Goal: Information Seeking & Learning: Learn about a topic

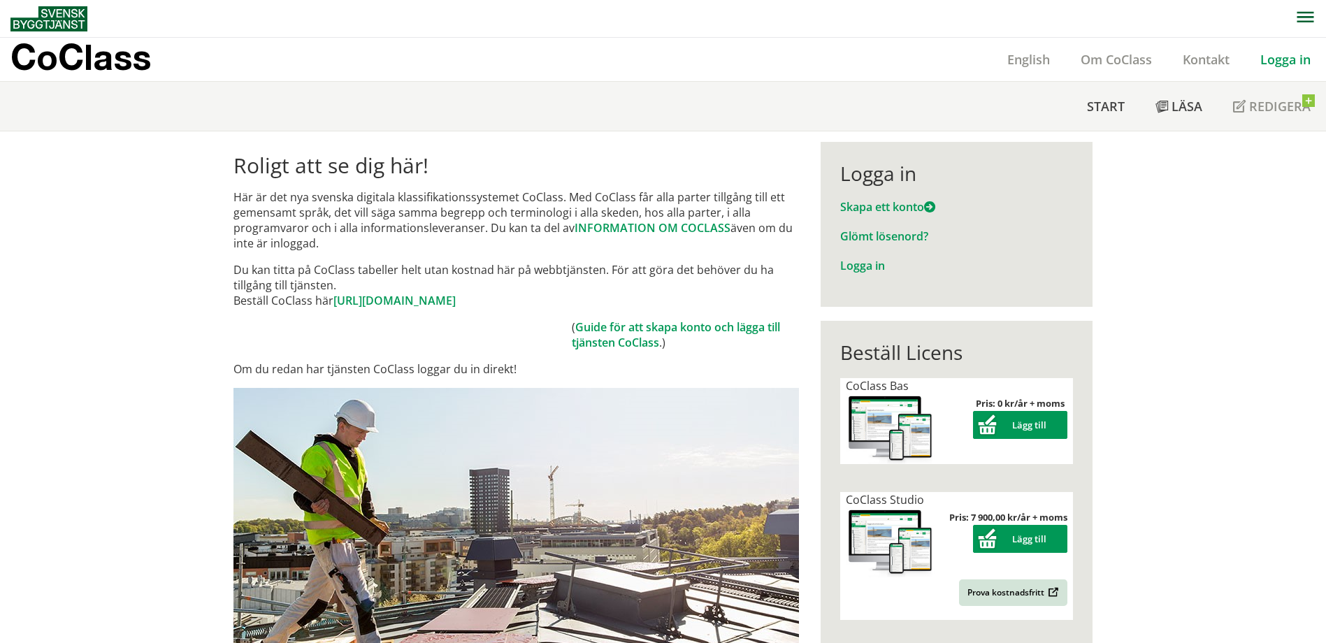
click at [650, 57] on link "Logga in" at bounding box center [1285, 59] width 81 height 17
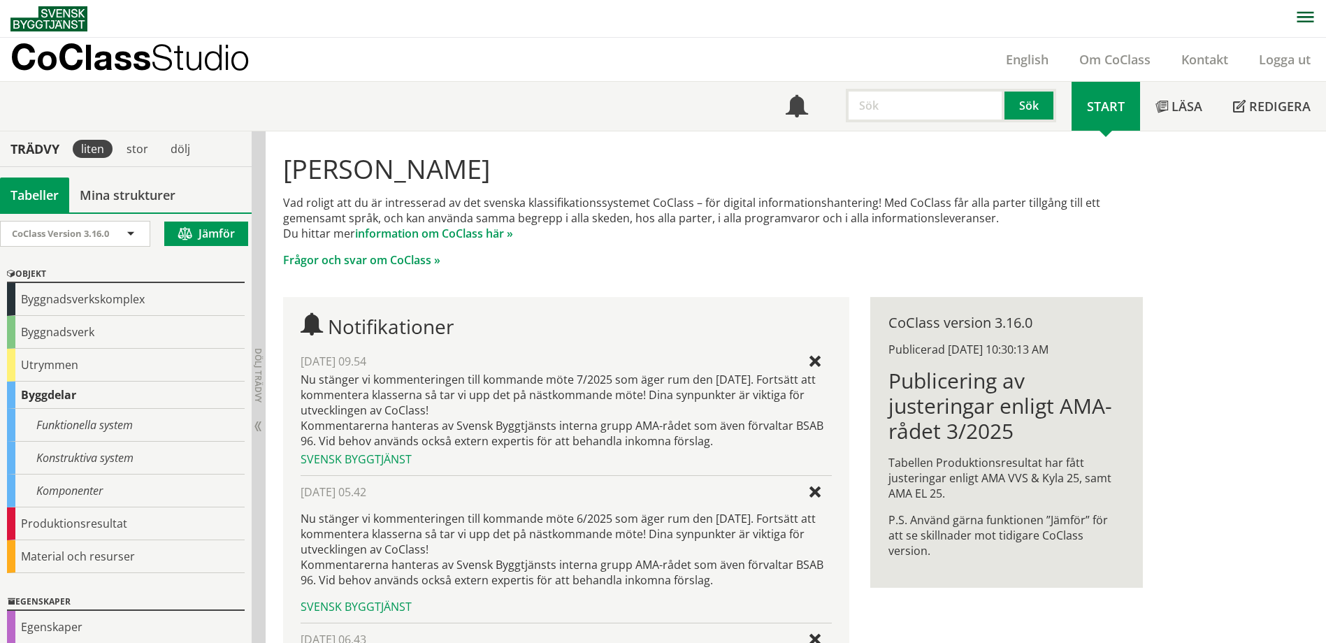
scroll to position [82, 0]
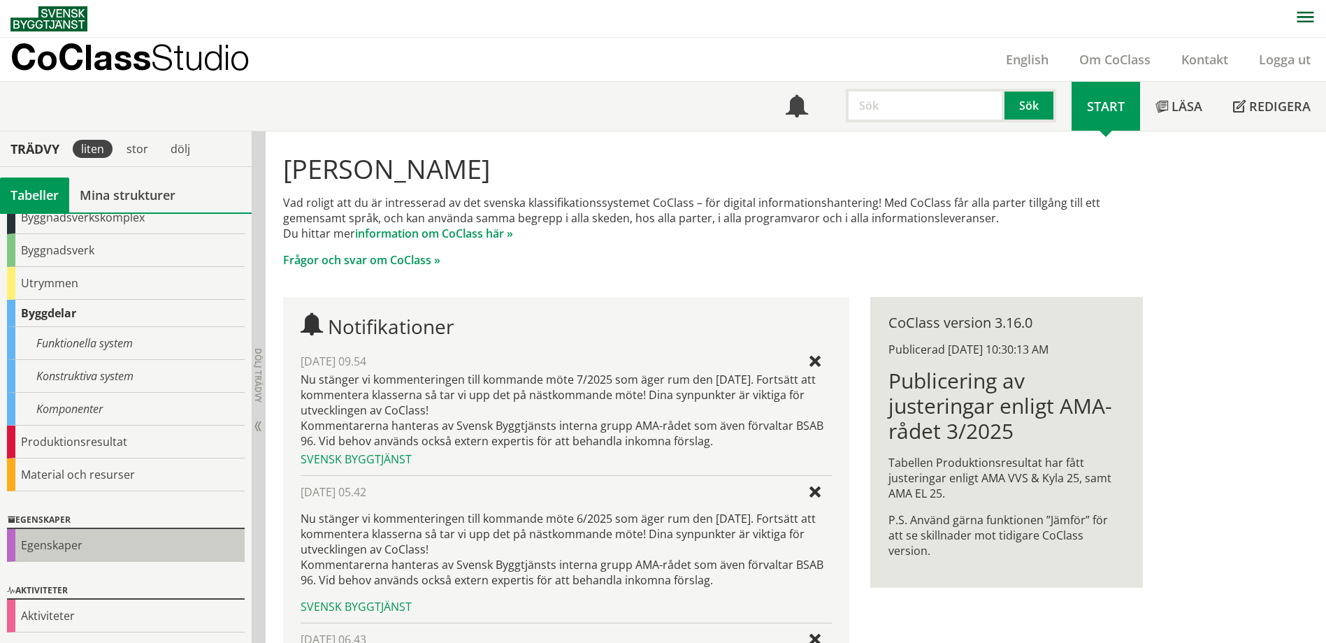
click at [58, 542] on div "Egenskaper" at bounding box center [126, 545] width 238 height 33
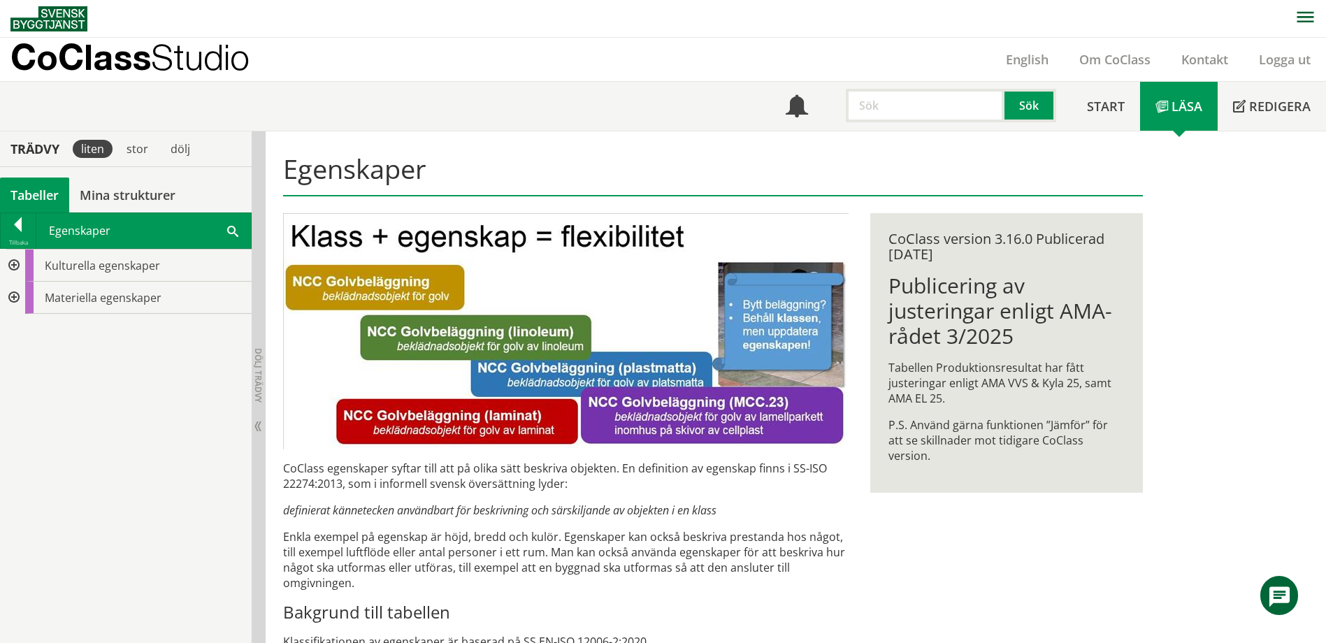
click at [8, 296] on div at bounding box center [12, 298] width 25 height 32
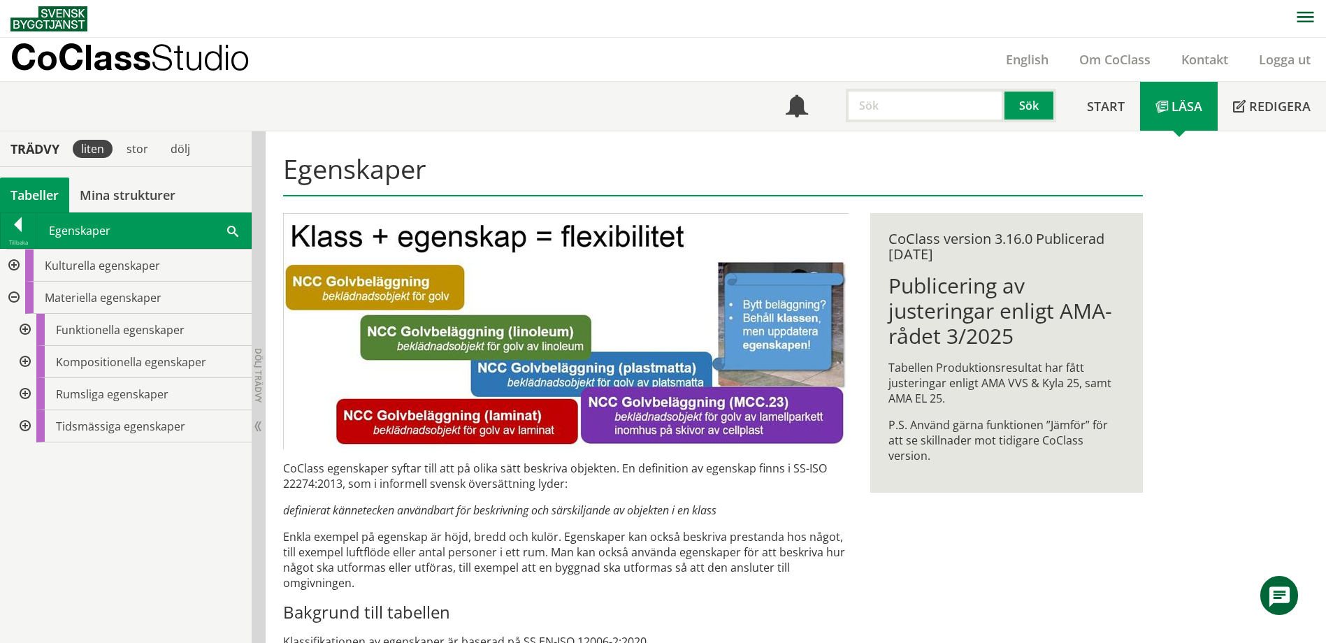
click at [227, 223] on span at bounding box center [232, 230] width 11 height 15
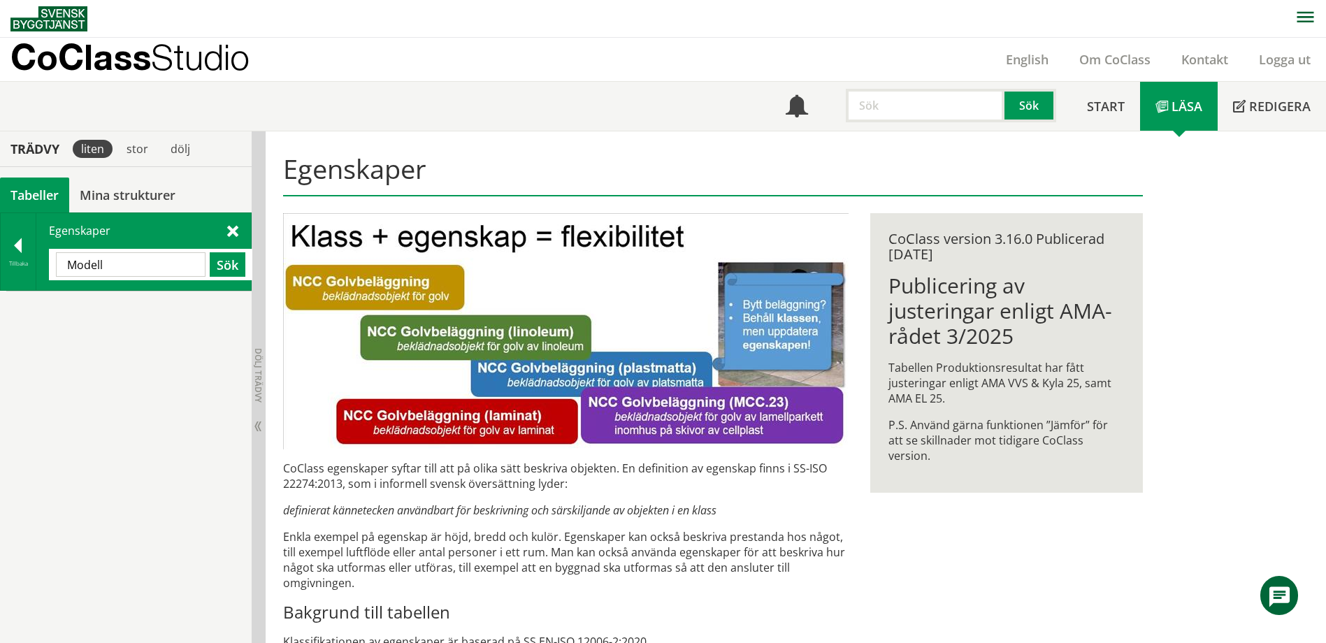
type input "Modell"
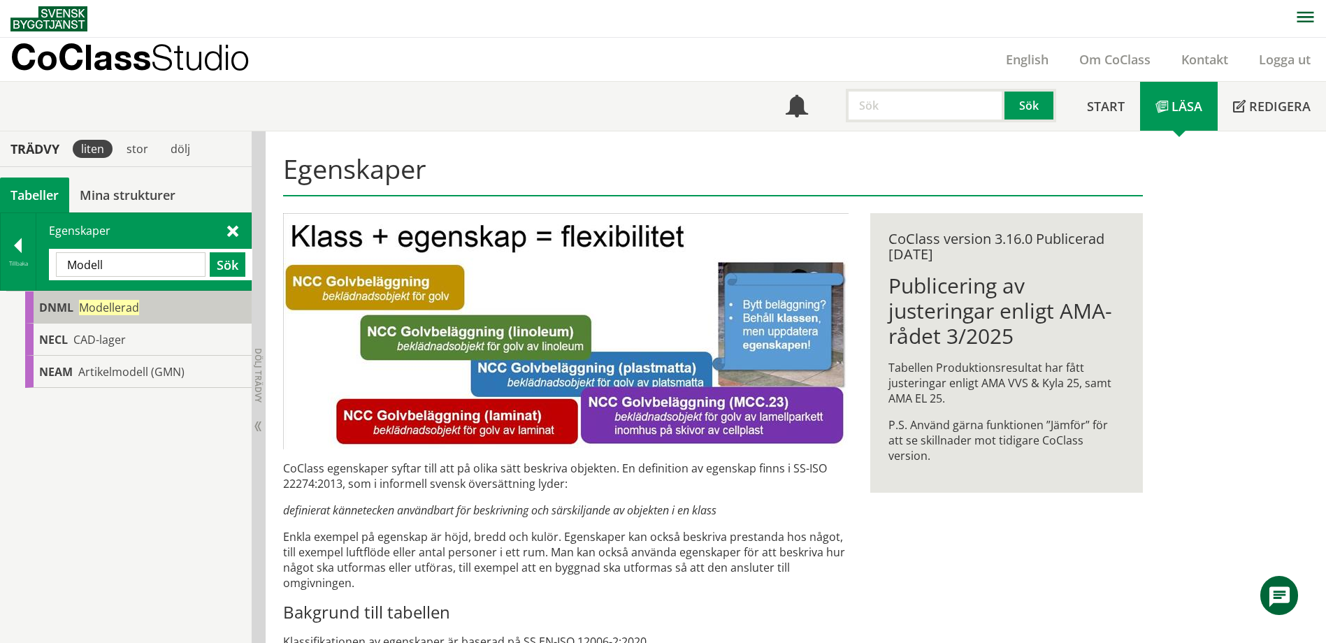
click at [136, 303] on span "Modellerad" at bounding box center [109, 307] width 60 height 15
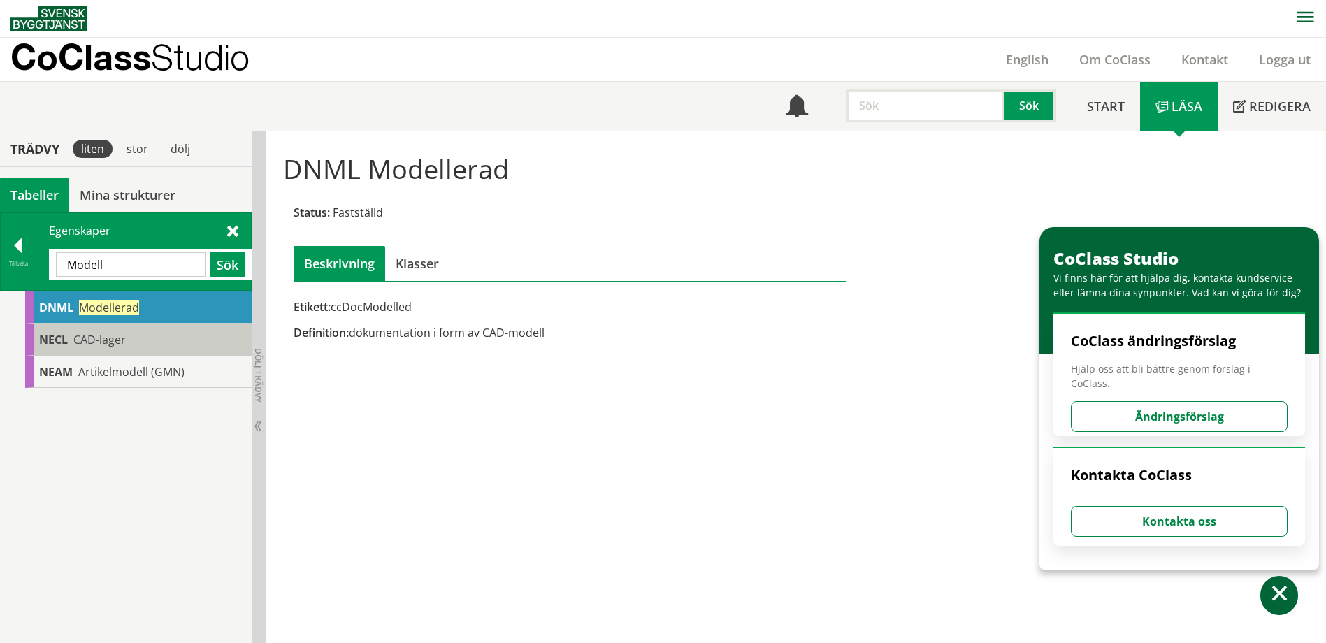
click at [130, 329] on div "NECL CAD-lager" at bounding box center [138, 340] width 226 height 32
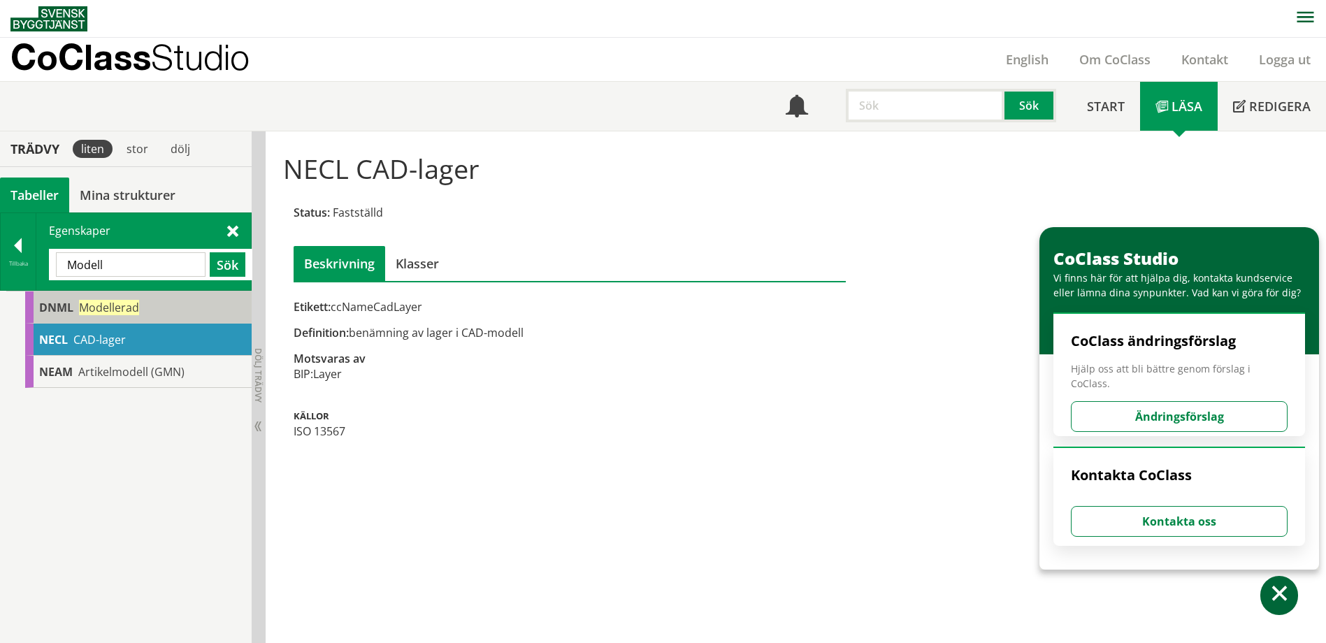
click at [117, 302] on span "Modellerad" at bounding box center [109, 307] width 60 height 15
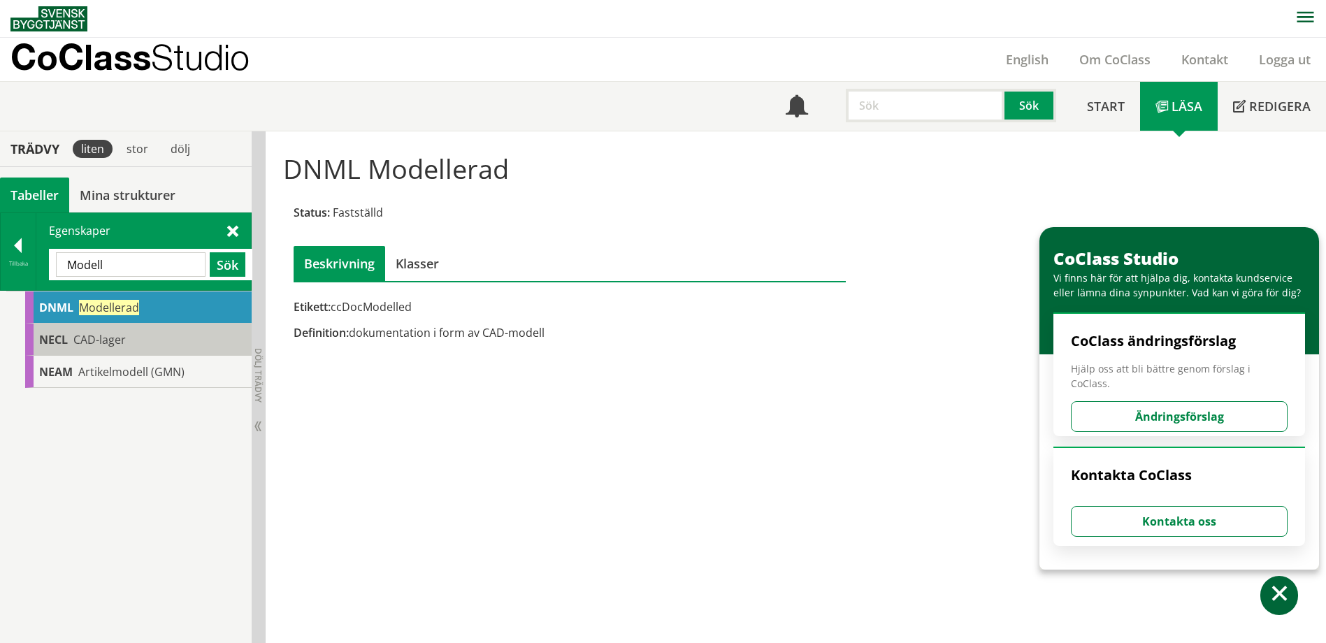
click at [145, 351] on div "NECL CAD-lager" at bounding box center [138, 340] width 226 height 32
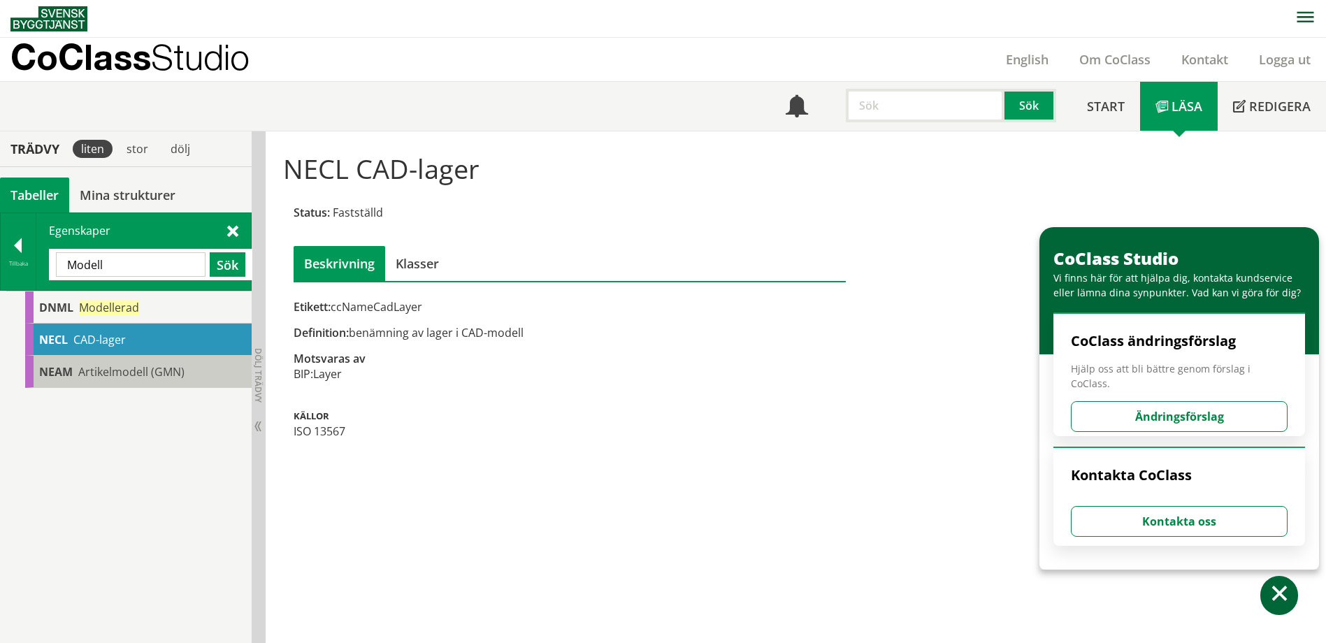
click at [136, 376] on span "Artikelmodell (GMN)" at bounding box center [131, 371] width 106 height 15
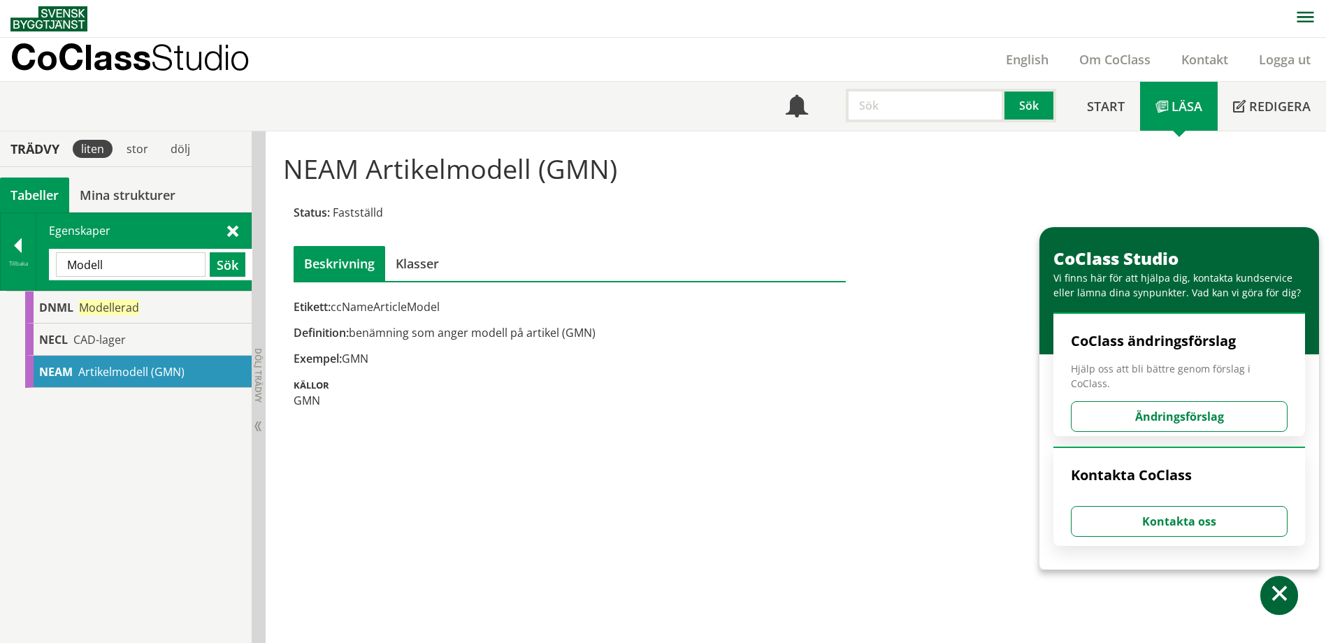
drag, startPoint x: 444, startPoint y: 306, endPoint x: 324, endPoint y: 309, distance: 119.6
click at [330, 309] on div "Etikett: ccNameArticleModel" at bounding box center [570, 306] width 552 height 15
click at [92, 264] on input "Modell" at bounding box center [131, 264] width 150 height 24
click at [12, 238] on div at bounding box center [18, 248] width 35 height 20
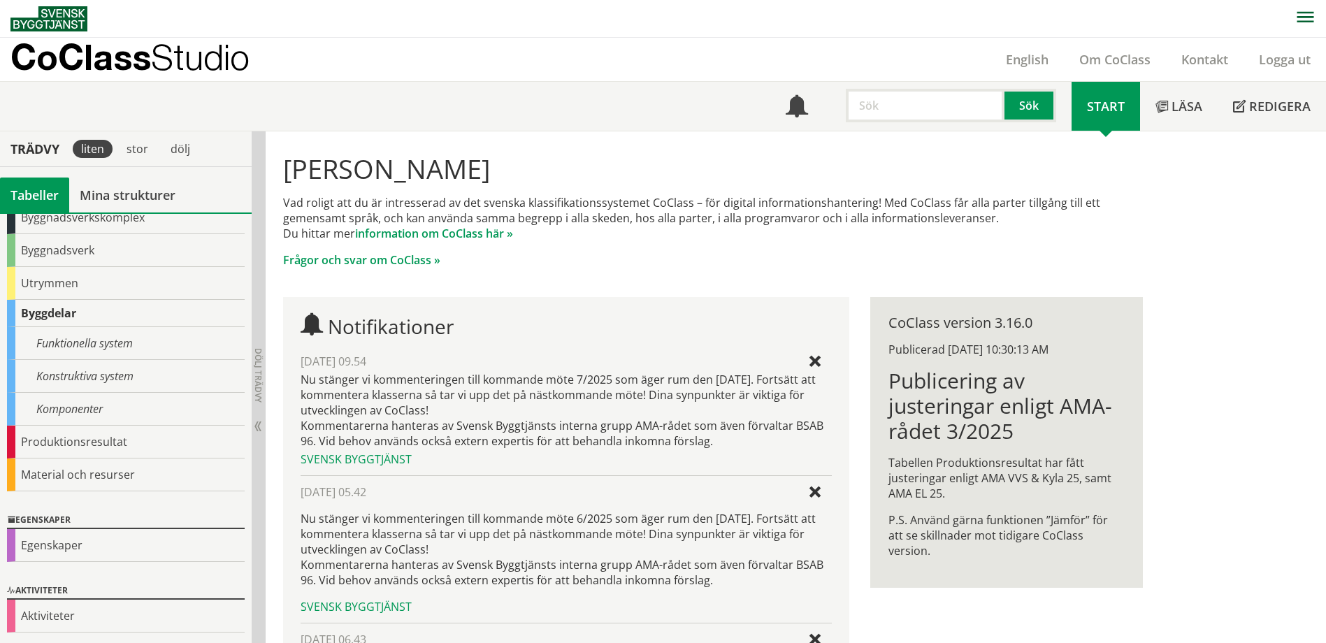
drag, startPoint x: 66, startPoint y: 542, endPoint x: 134, endPoint y: 514, distance: 73.3
click at [66, 544] on div "Egenskaper" at bounding box center [126, 545] width 238 height 33
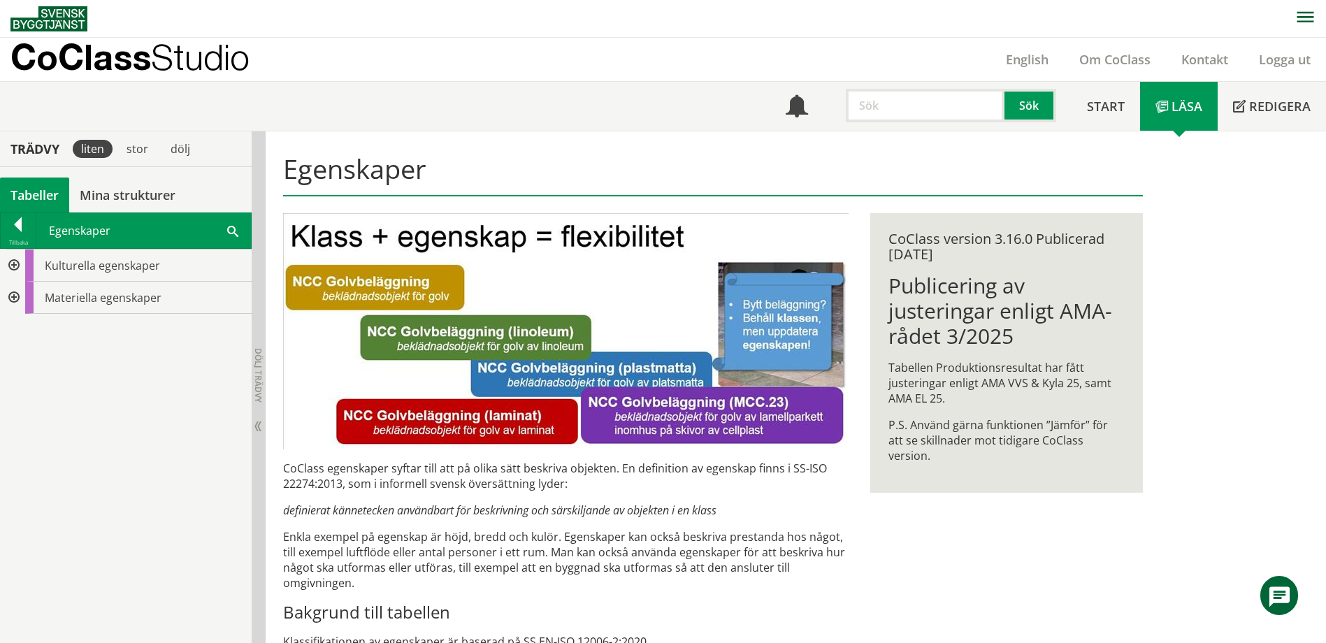
click at [11, 301] on div at bounding box center [12, 298] width 25 height 32
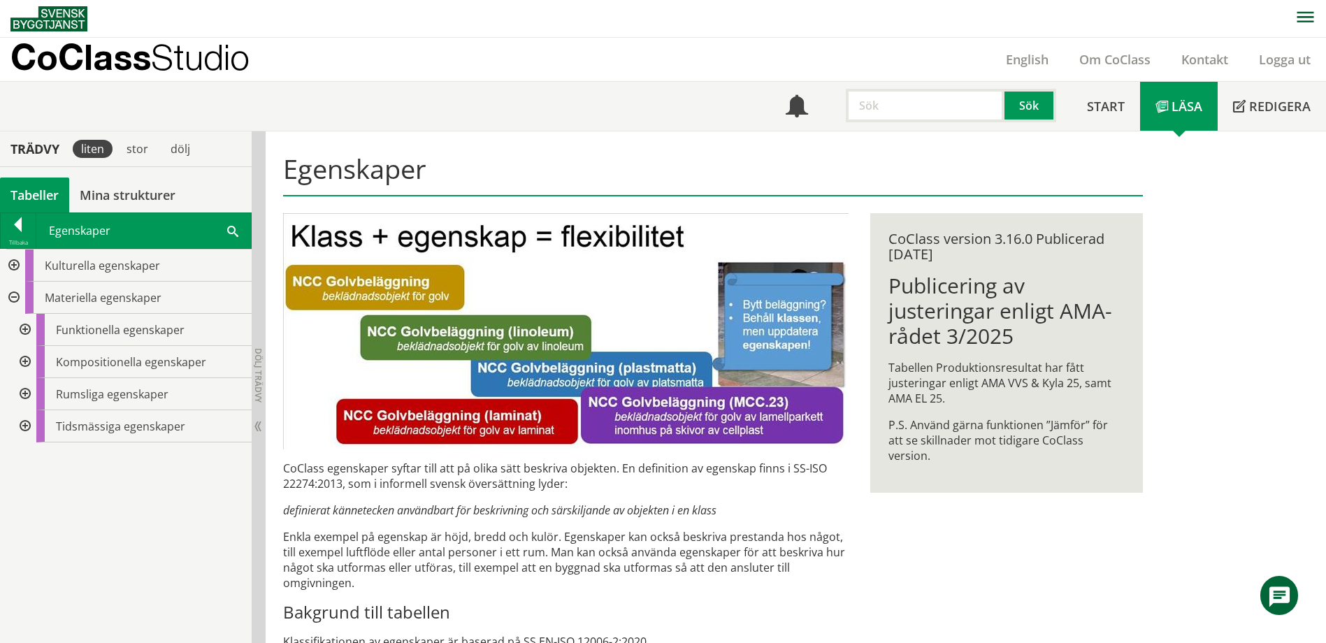
click at [22, 363] on div at bounding box center [23, 362] width 25 height 32
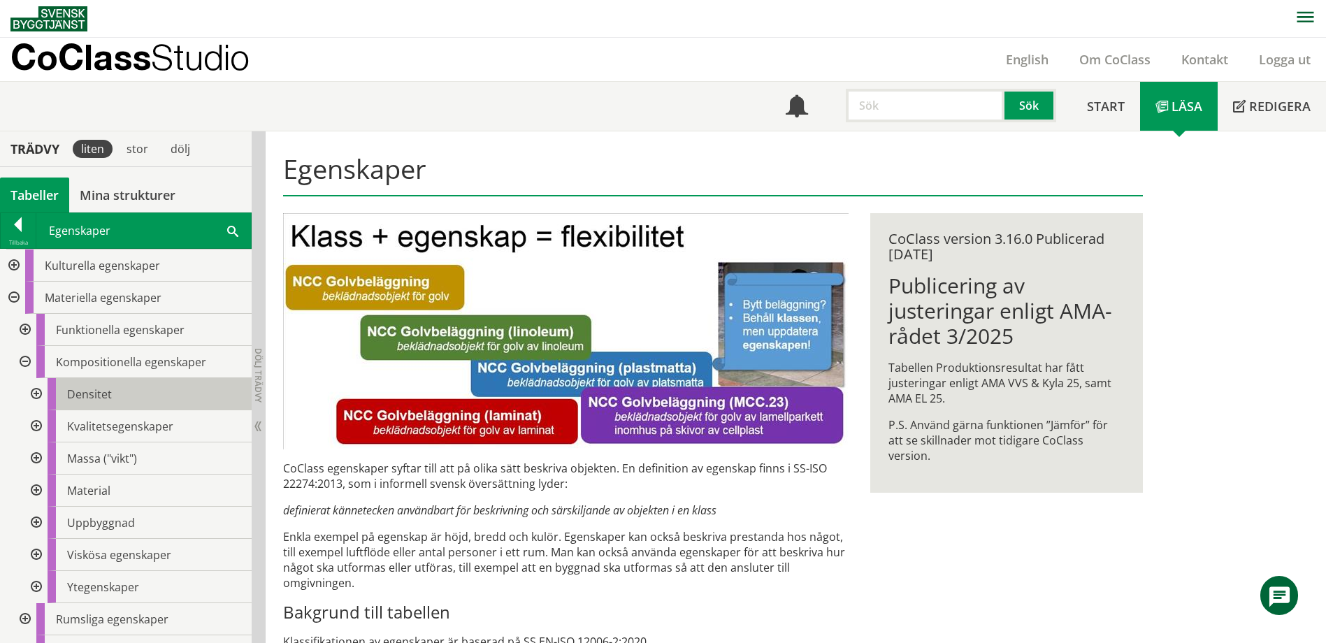
click at [101, 397] on span "Densitet" at bounding box center [89, 394] width 45 height 15
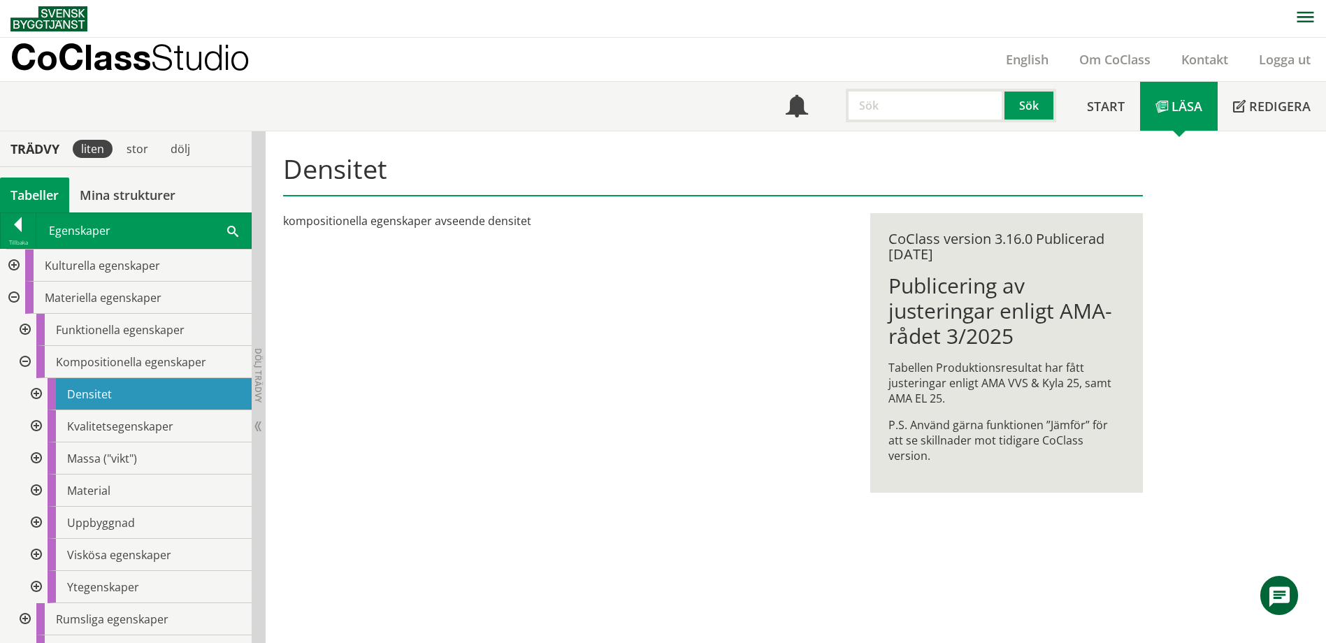
click at [38, 388] on div at bounding box center [34, 394] width 25 height 32
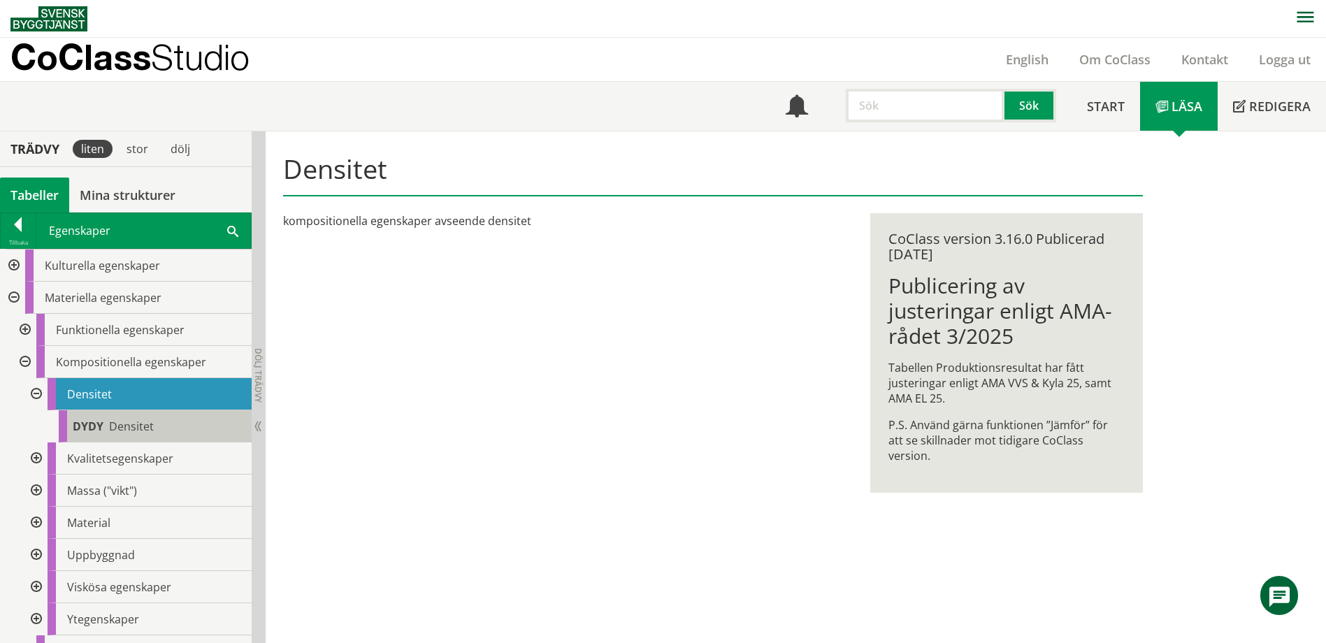
click at [110, 423] on span "Densitet" at bounding box center [131, 426] width 45 height 15
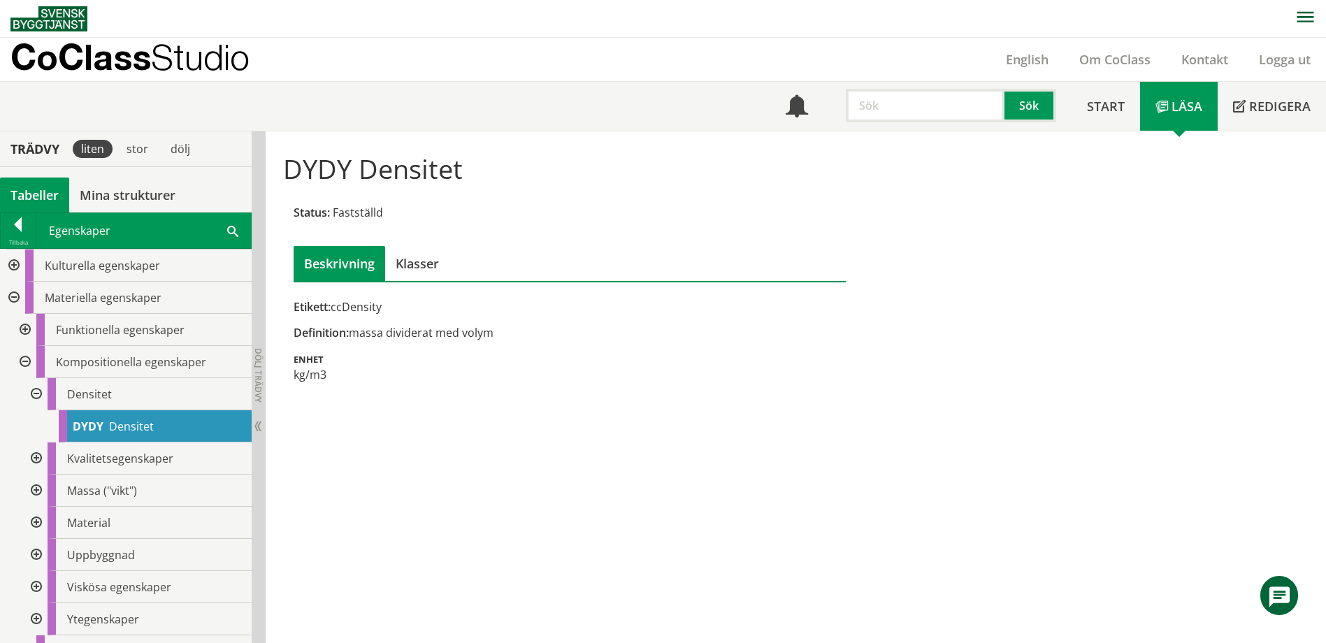
click at [40, 393] on div at bounding box center [34, 394] width 25 height 32
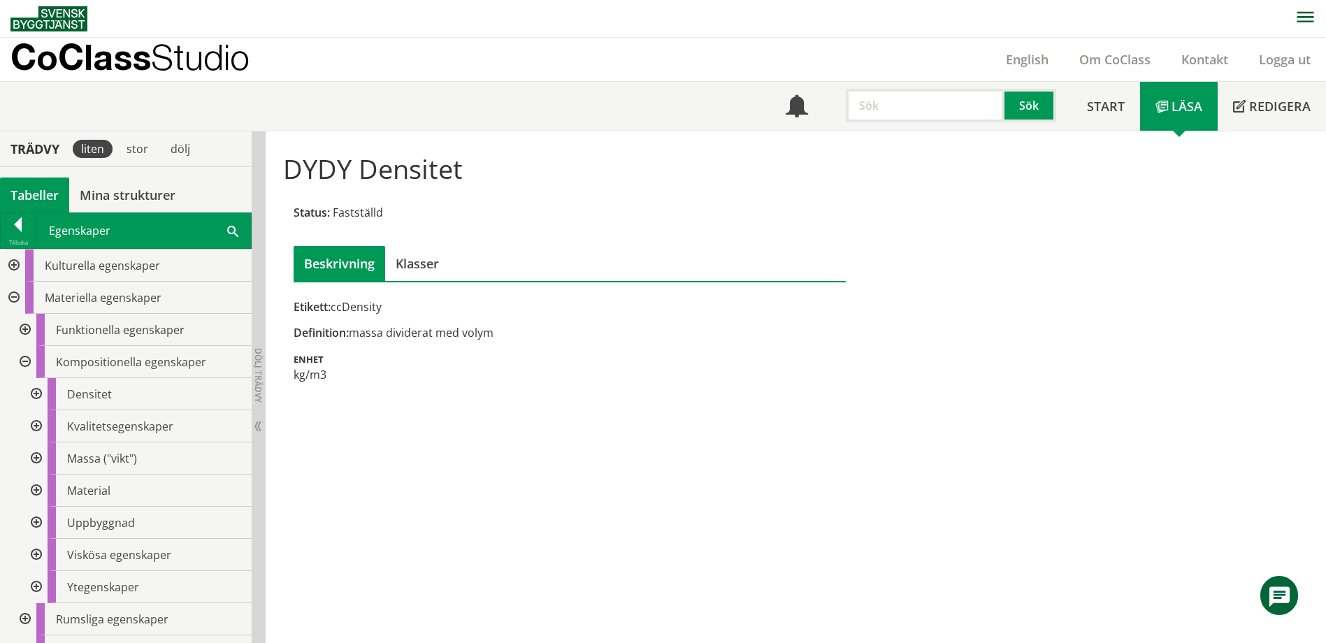
click at [41, 431] on div at bounding box center [34, 426] width 25 height 32
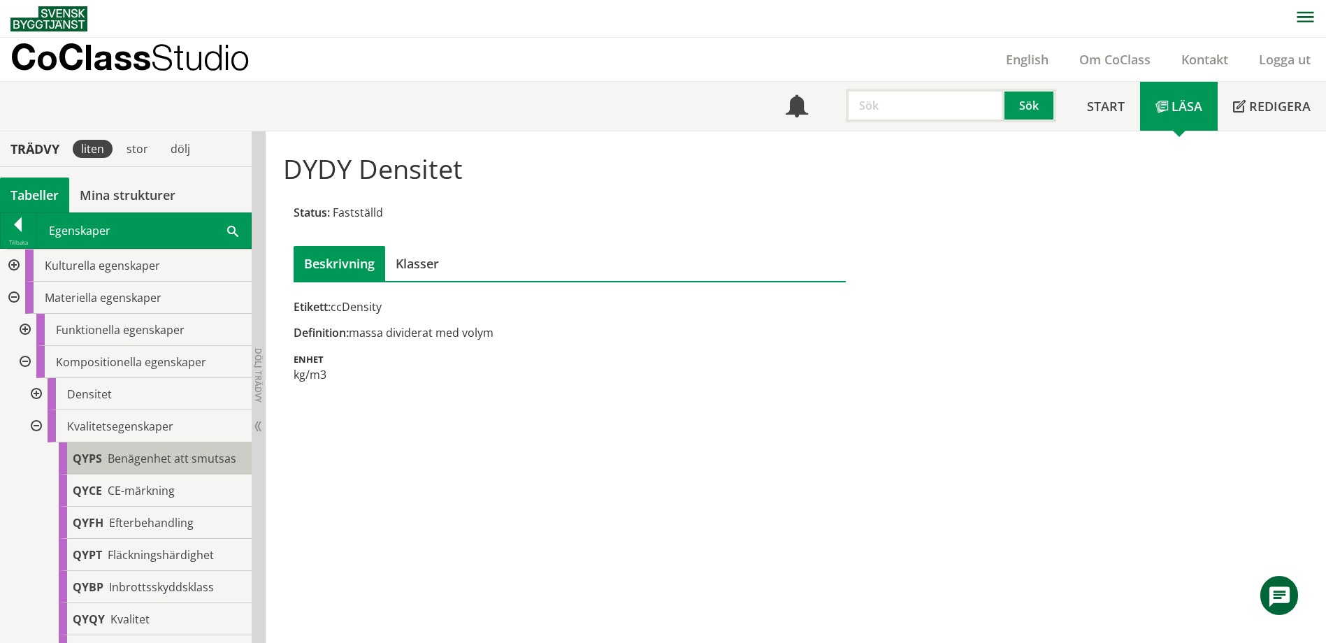
click at [142, 453] on body "AMA AMA Beskrivningsverktyg AMA Funktion BSAB Bygginfo Byggjura Byggkatalogen […" at bounding box center [663, 321] width 1326 height 643
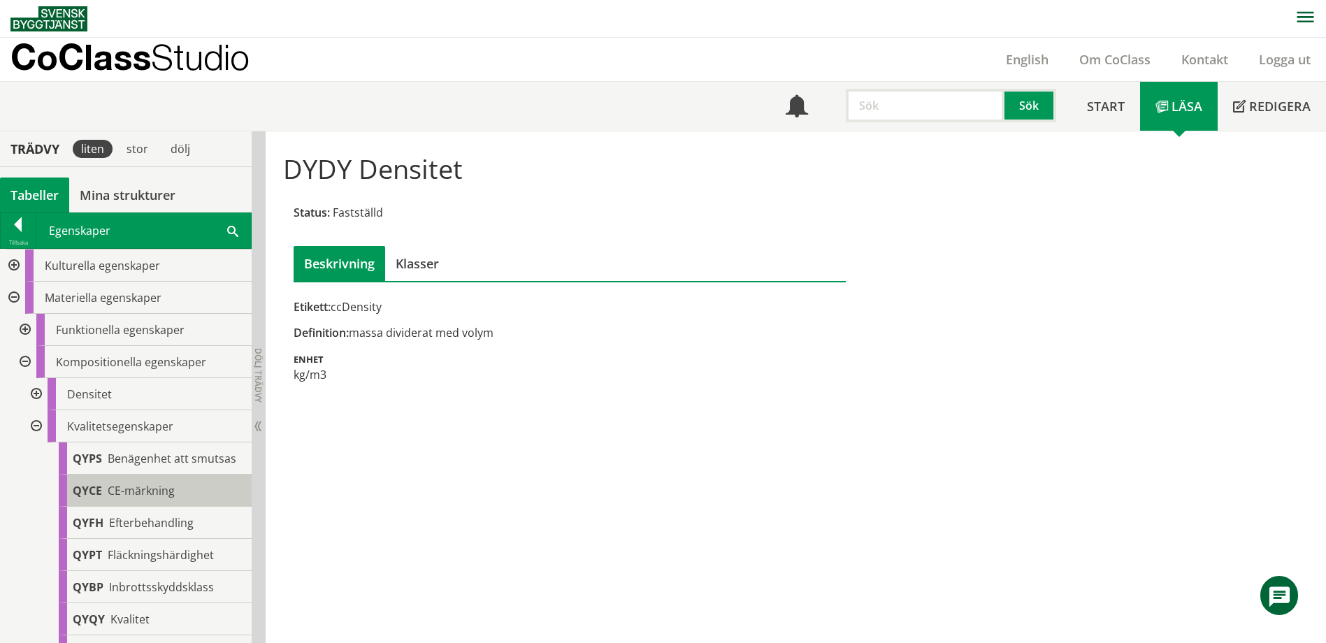
click at [136, 495] on span "CE-märkning" at bounding box center [141, 490] width 67 height 15
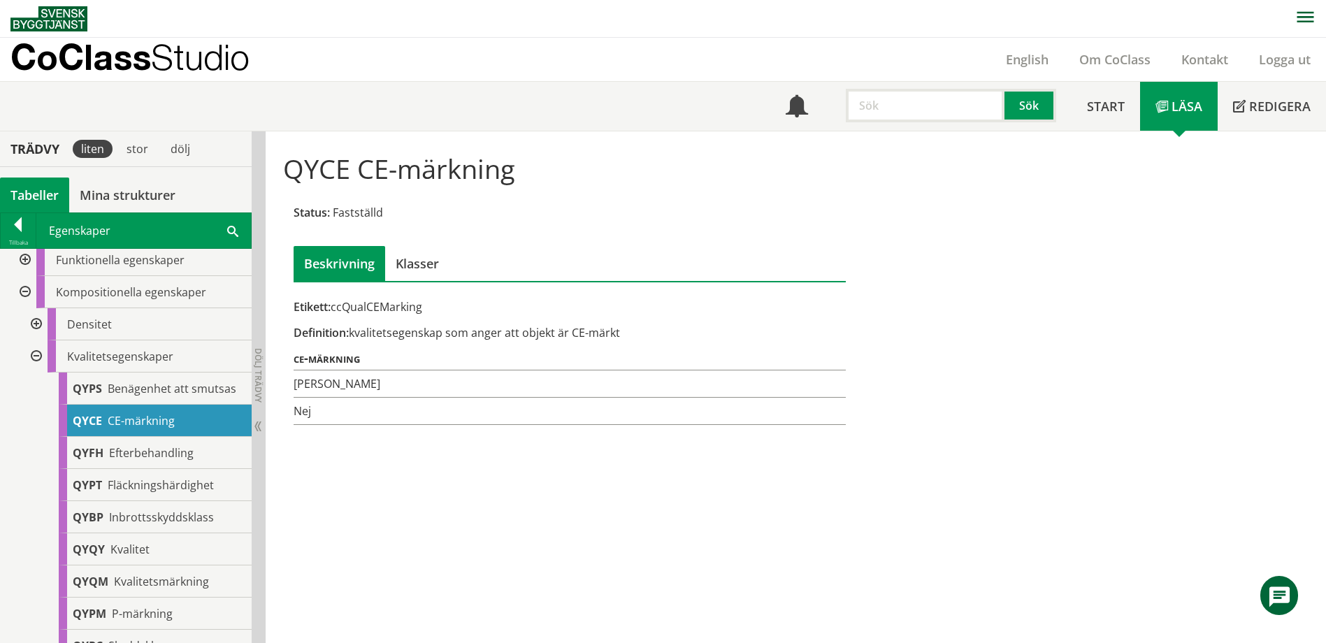
scroll to position [140, 0]
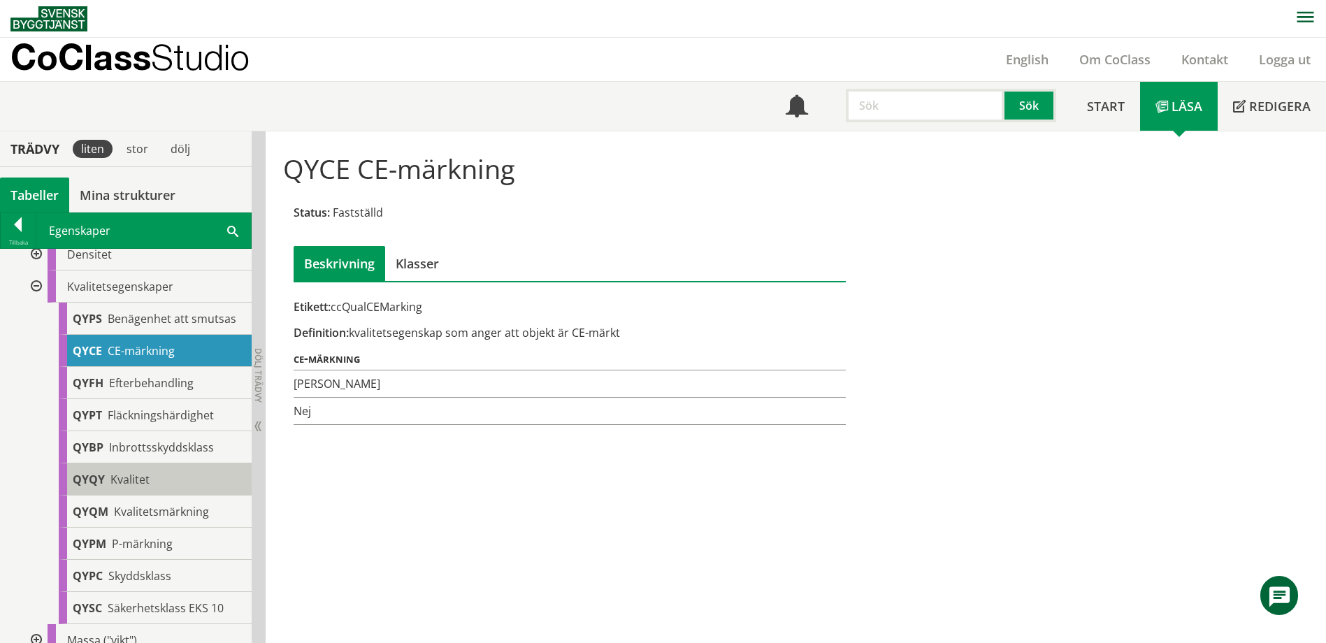
click at [127, 472] on span "Kvalitet" at bounding box center [129, 479] width 39 height 15
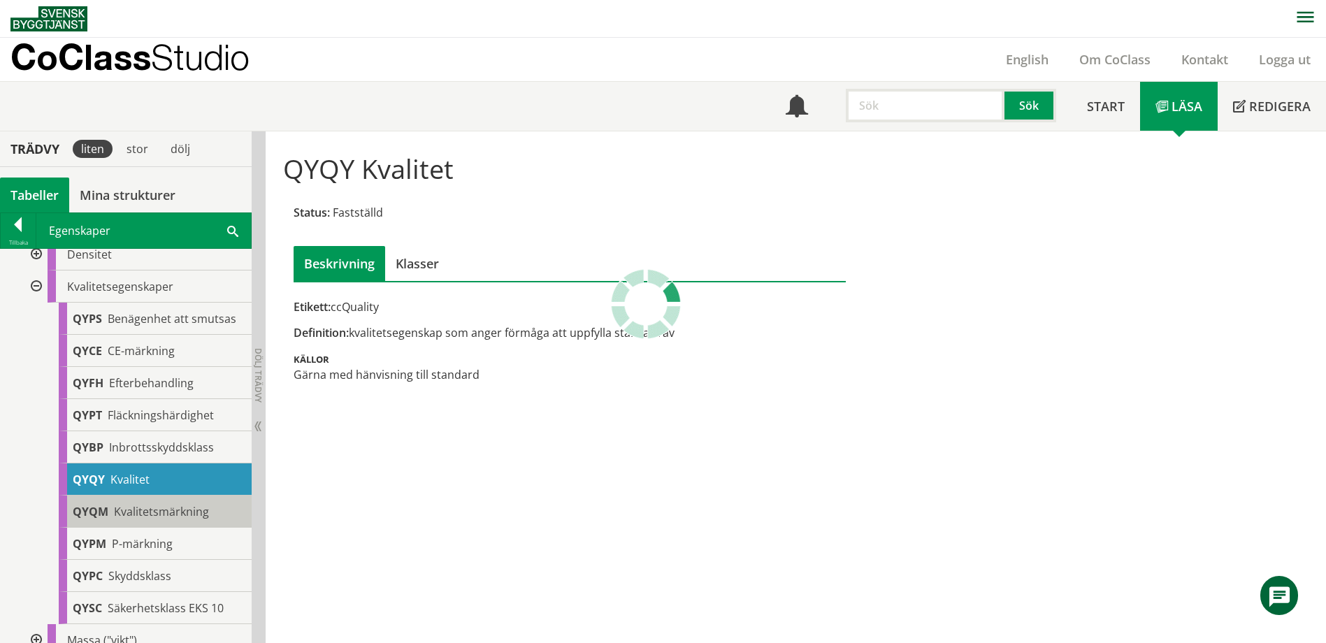
click at [131, 504] on span "Kvalitetsmärkning" at bounding box center [161, 511] width 95 height 15
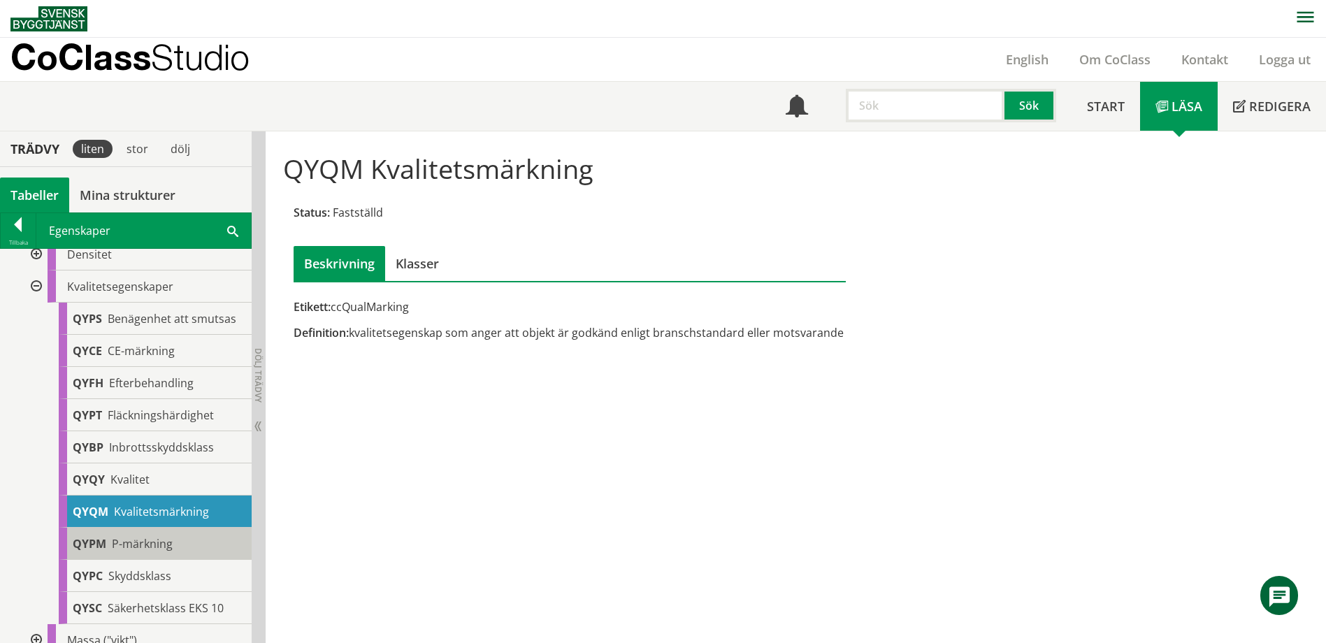
click at [168, 532] on div "QYPM P-märkning" at bounding box center [155, 544] width 193 height 32
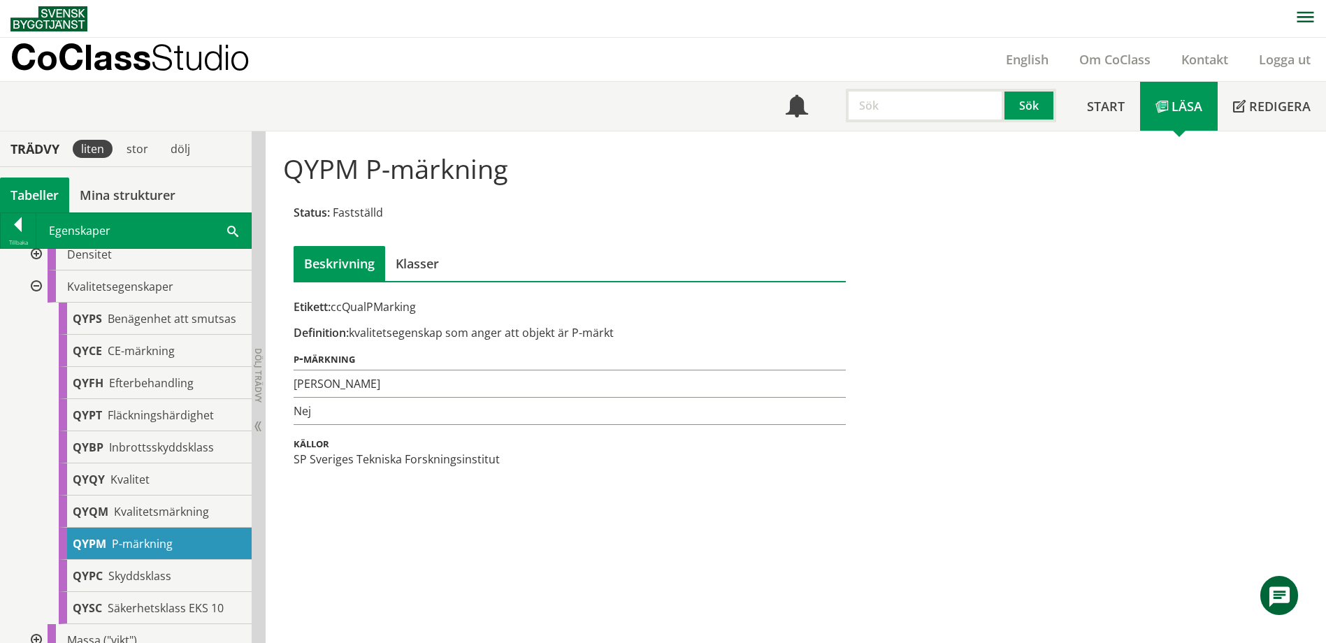
scroll to position [210, 0]
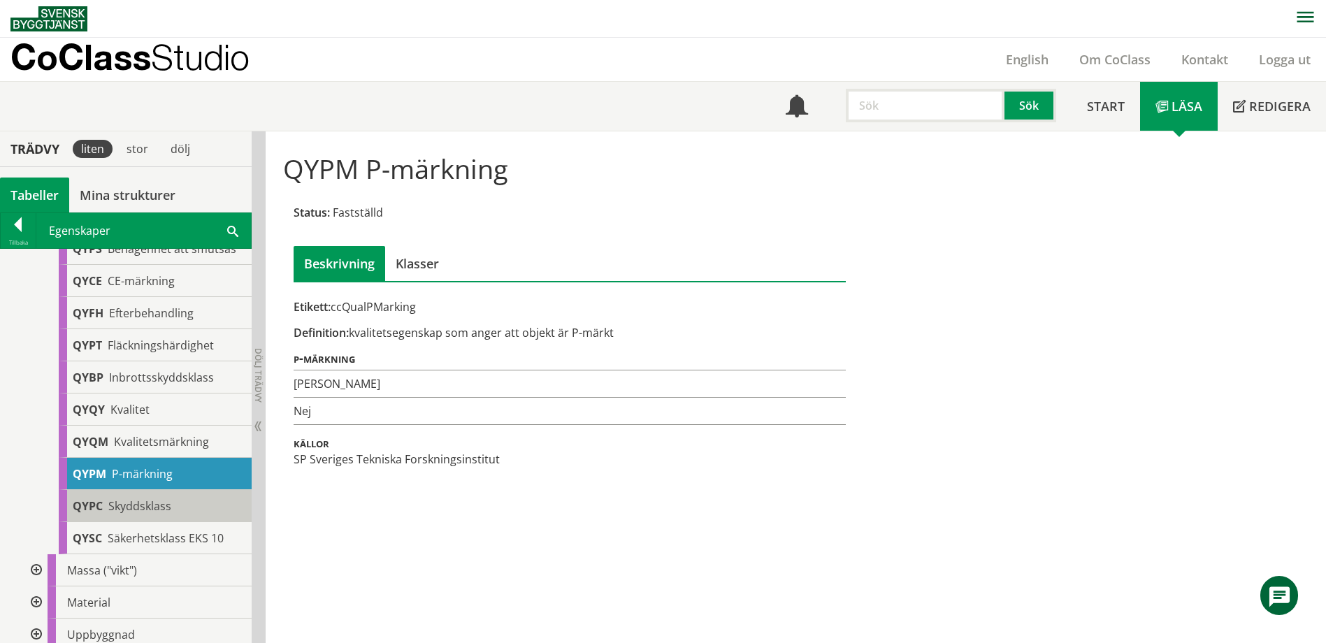
click at [168, 512] on span "Skyddsklass" at bounding box center [139, 505] width 63 height 15
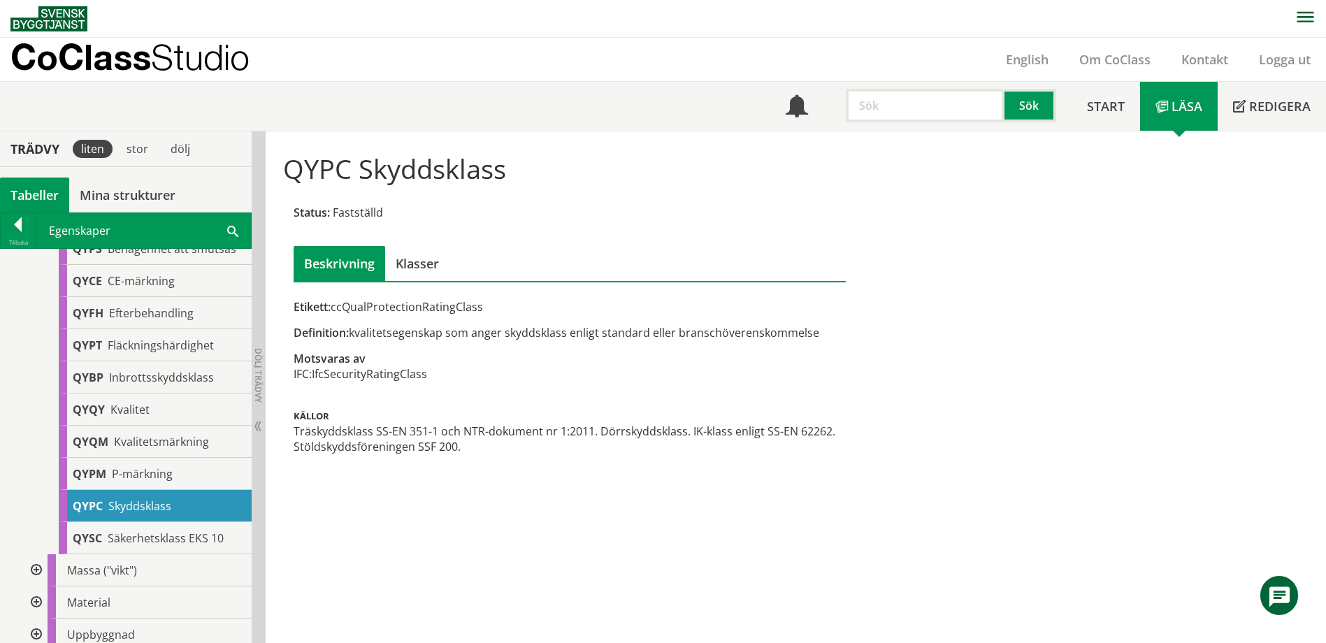
scroll to position [140, 0]
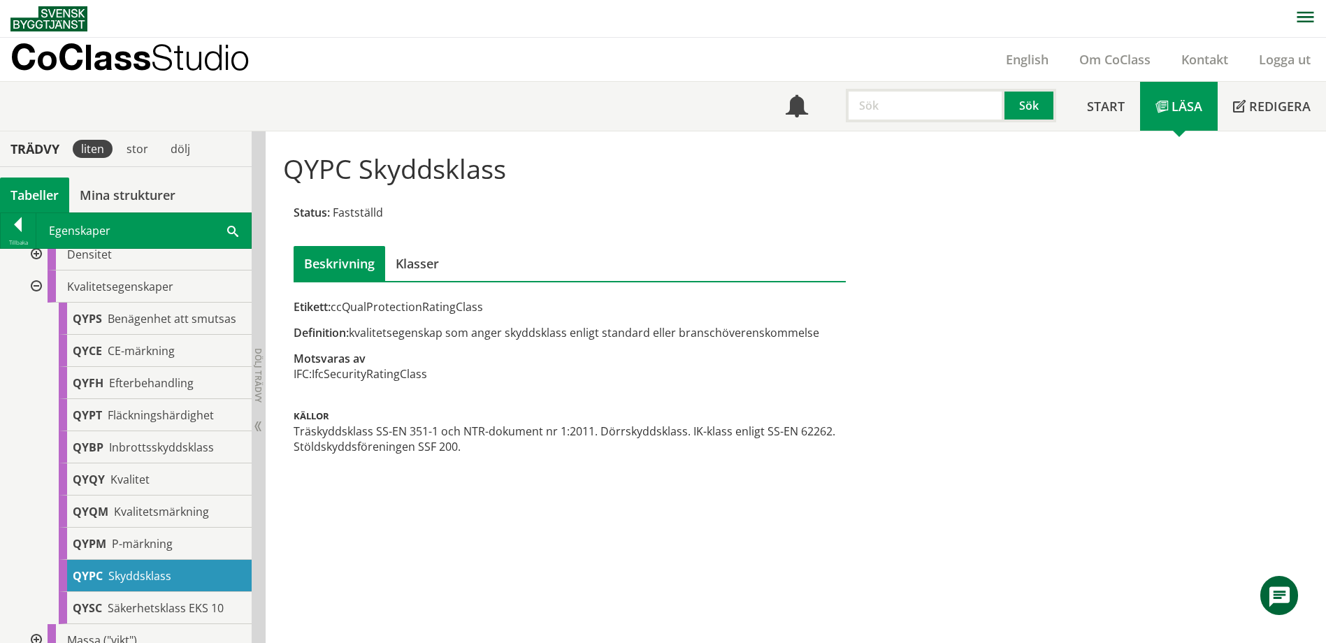
click at [94, 582] on span "QYPC" at bounding box center [88, 575] width 30 height 15
drag, startPoint x: 341, startPoint y: 307, endPoint x: 394, endPoint y: 310, distance: 53.2
click at [396, 310] on div "Etikett: ccQualProtectionRatingClass" at bounding box center [570, 306] width 552 height 15
click at [38, 284] on div at bounding box center [34, 287] width 25 height 32
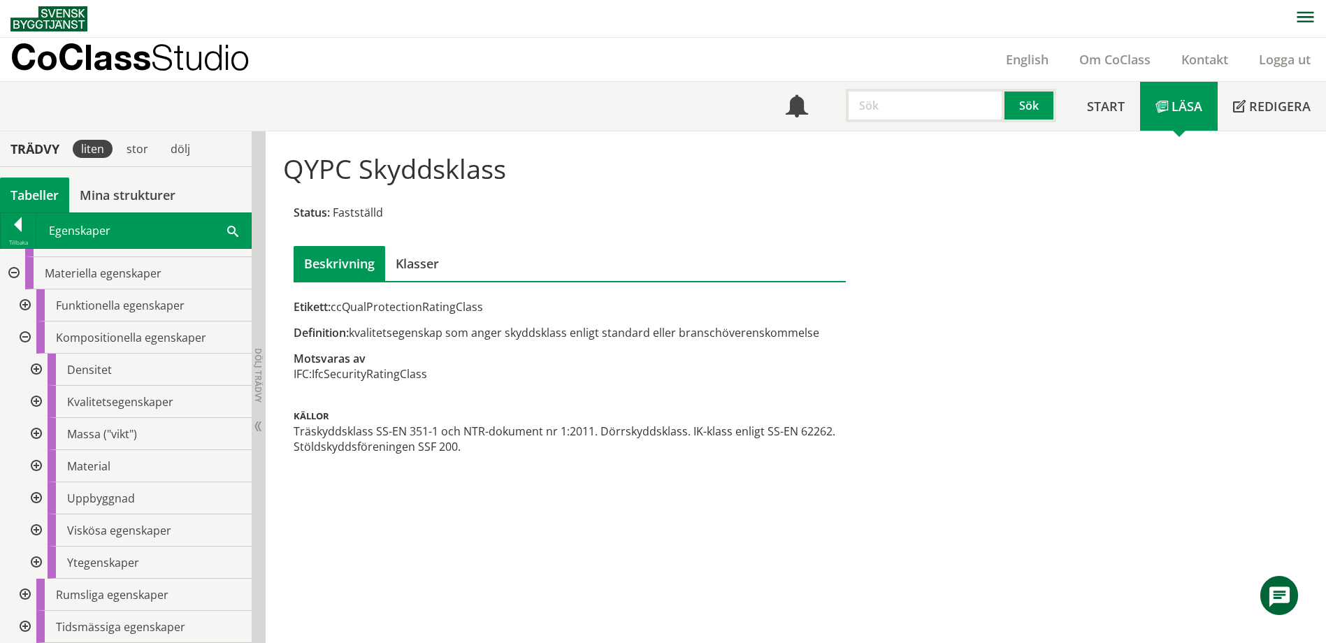
click at [21, 335] on div at bounding box center [23, 338] width 25 height 32
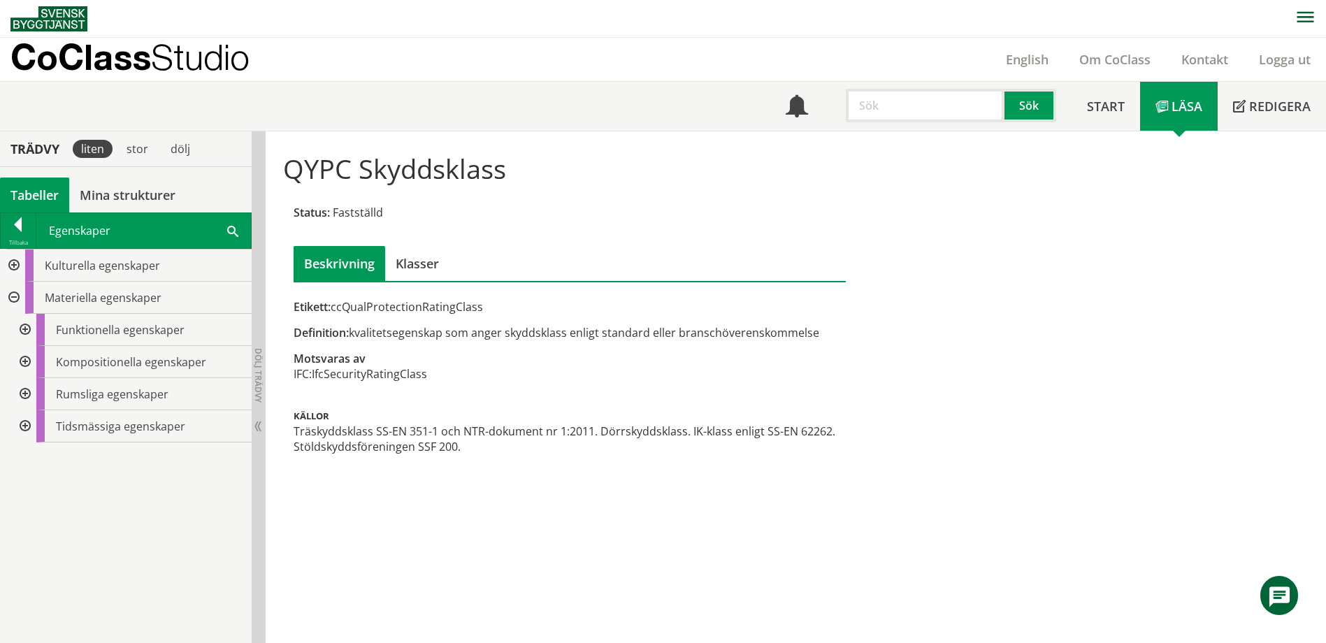
click at [6, 295] on div at bounding box center [12, 298] width 25 height 32
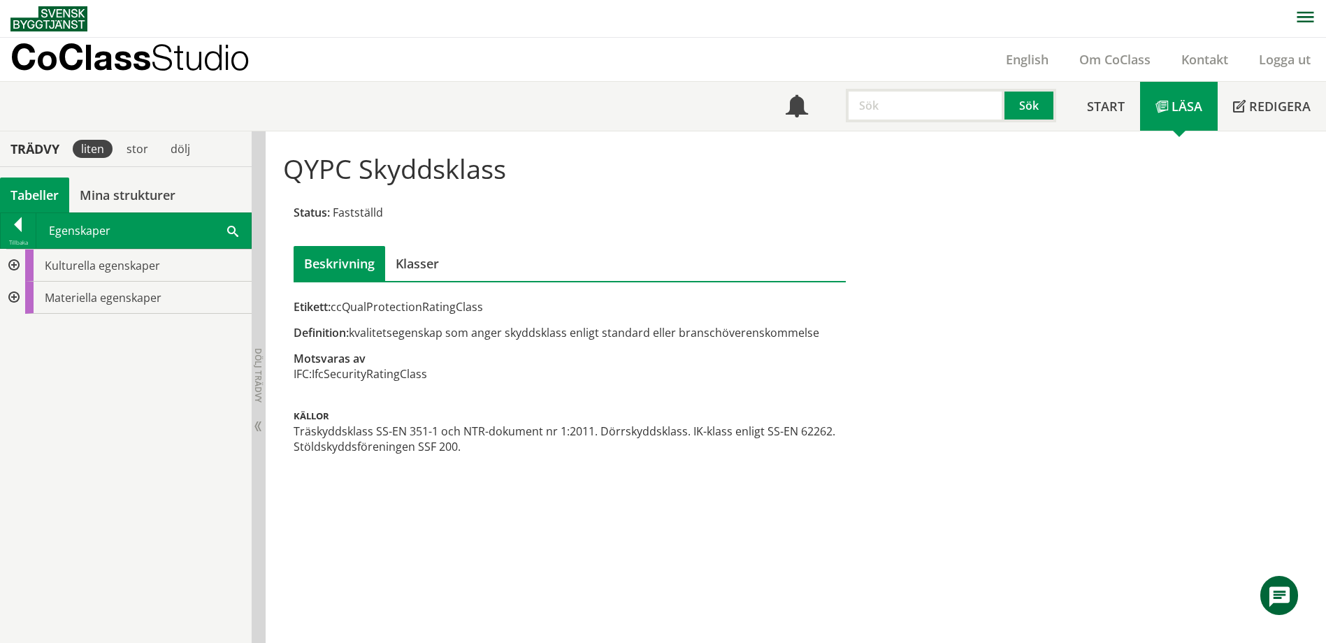
click at [6, 295] on div at bounding box center [12, 298] width 25 height 32
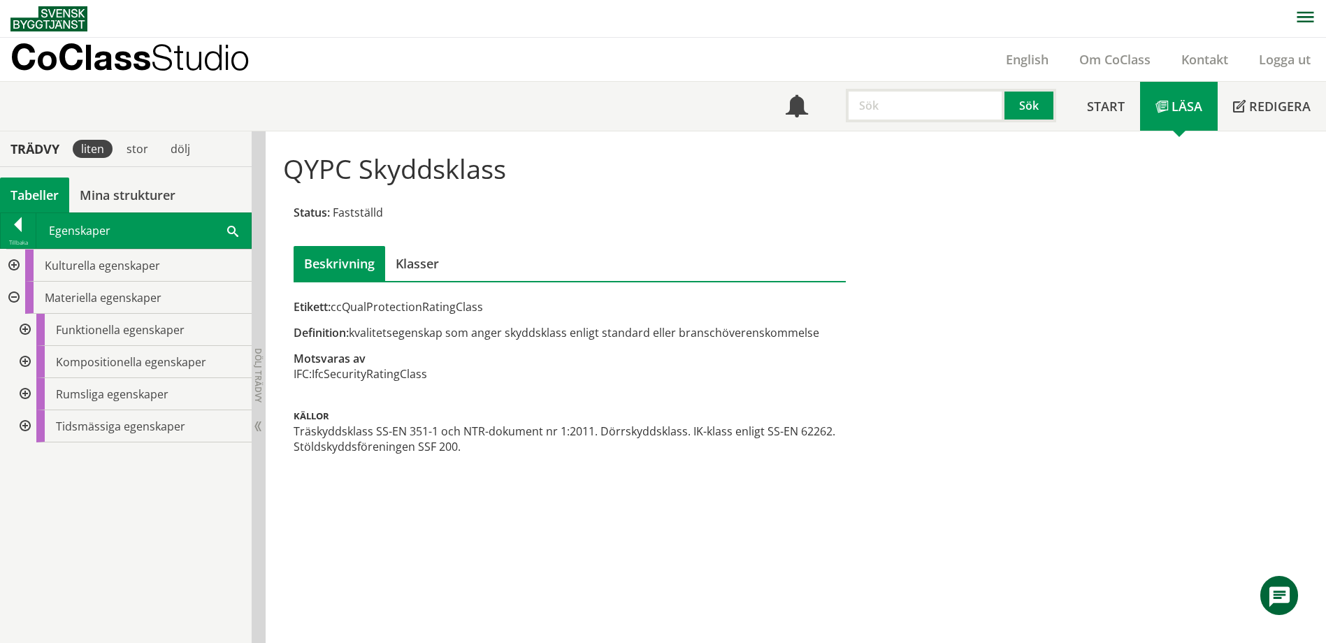
click at [23, 325] on div at bounding box center [23, 330] width 25 height 32
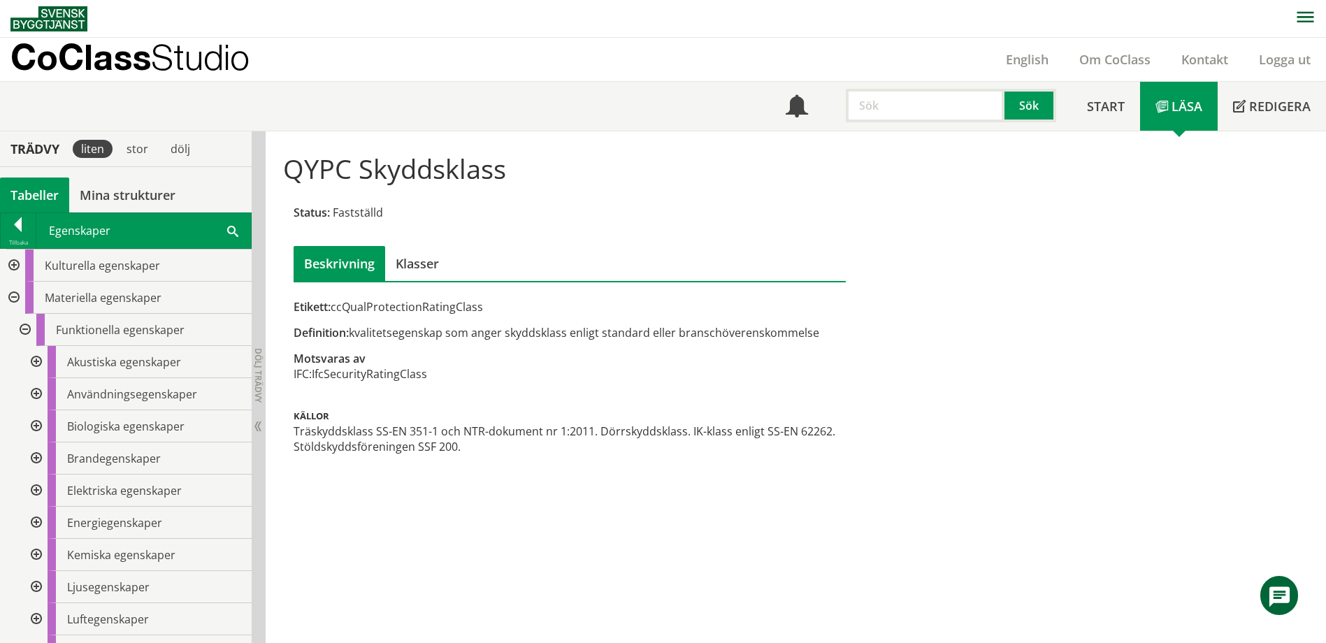
click at [31, 356] on div at bounding box center [34, 362] width 25 height 32
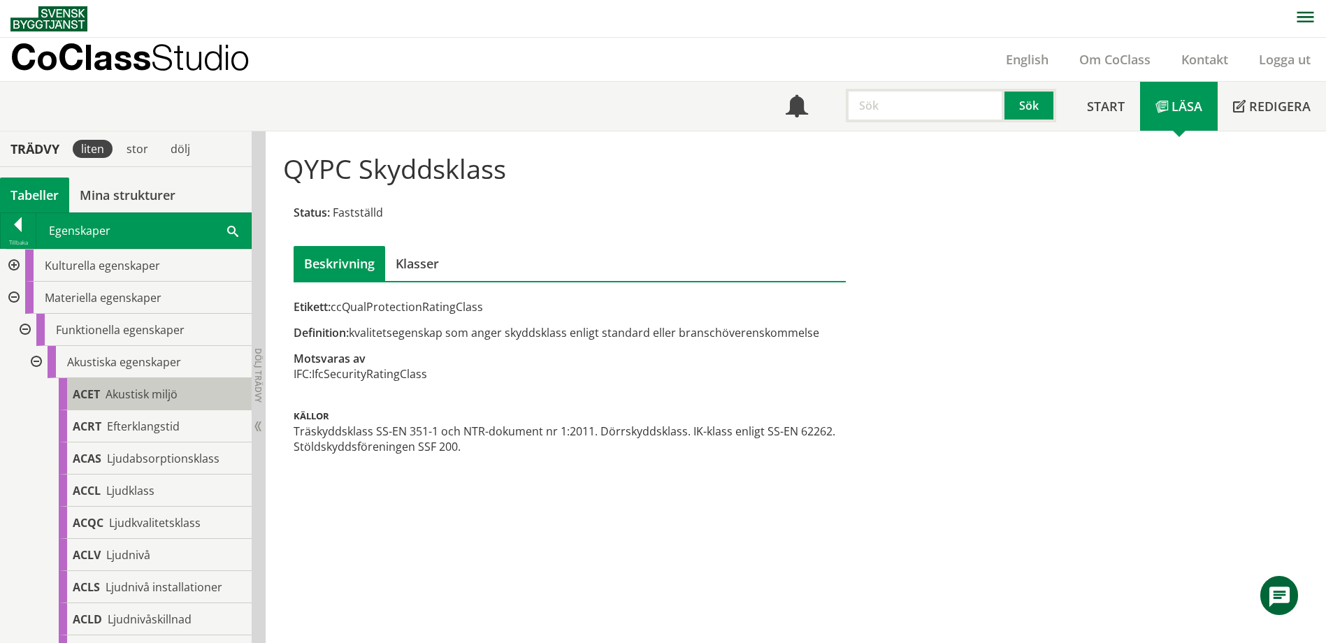
click at [101, 405] on div "ACET Akustisk miljö" at bounding box center [155, 394] width 193 height 32
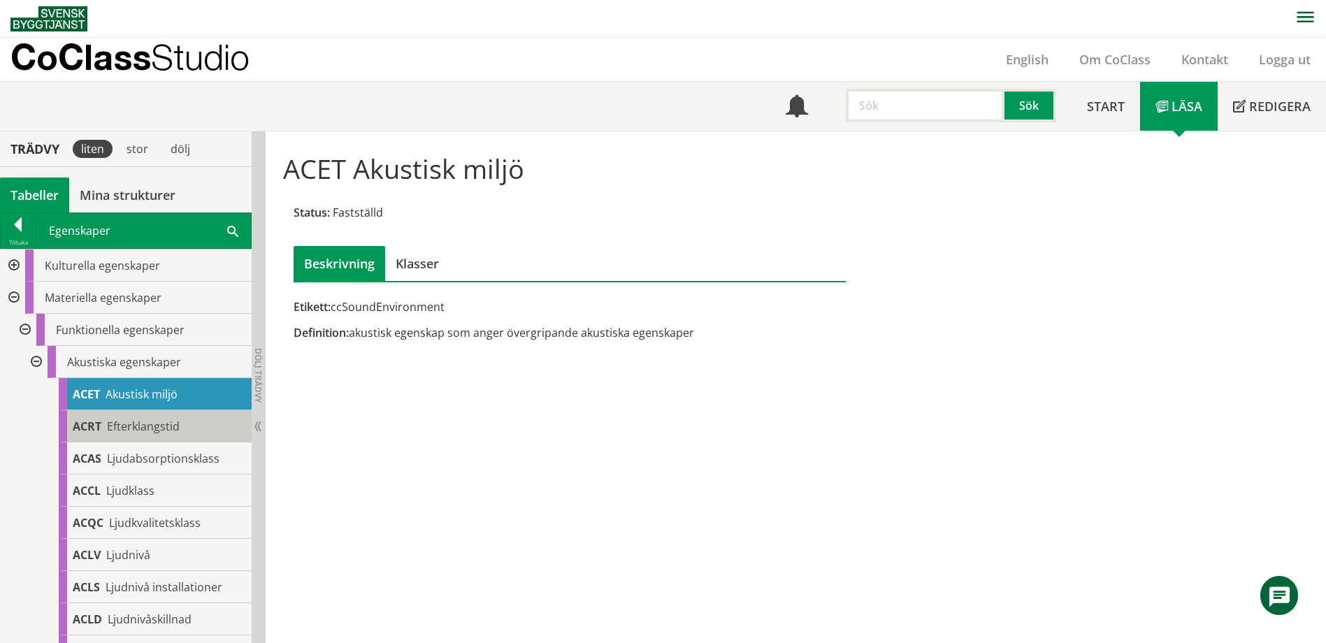
click at [108, 440] on div "ACRT Efterklangstid" at bounding box center [155, 426] width 193 height 32
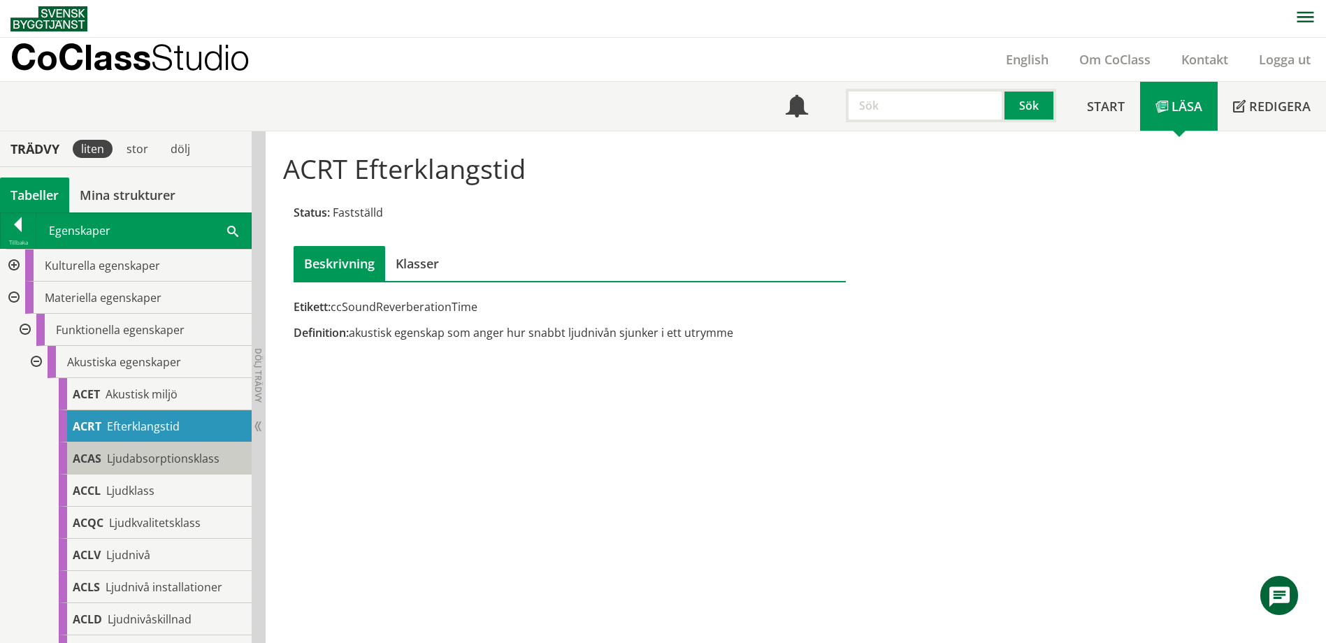
click at [115, 460] on span "Ljudabsorptionsklass" at bounding box center [163, 458] width 113 height 15
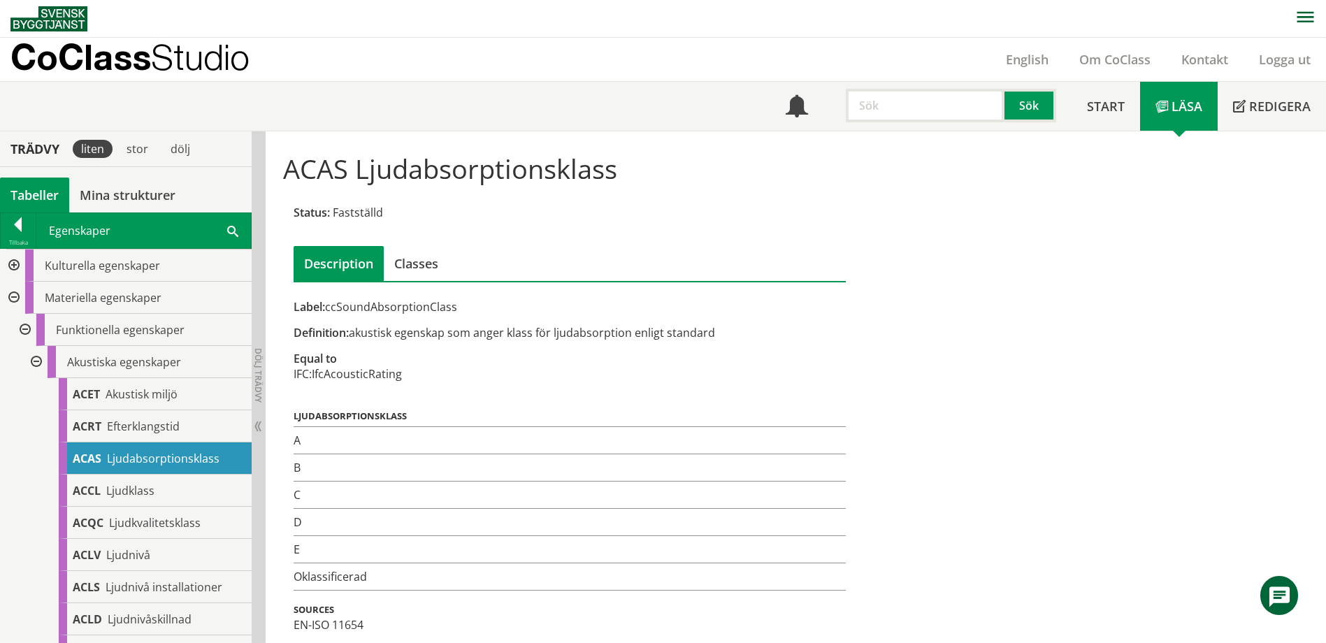
scroll to position [3, 0]
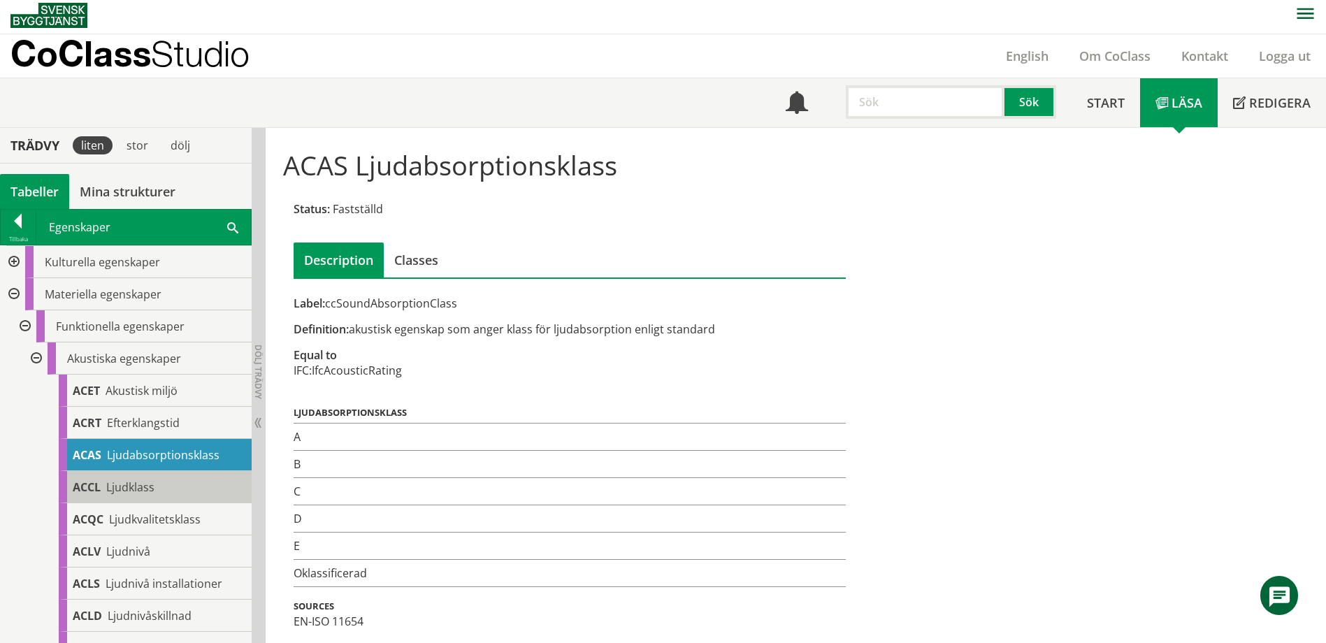
click at [161, 486] on div "ACCL Ljudklass" at bounding box center [155, 487] width 193 height 32
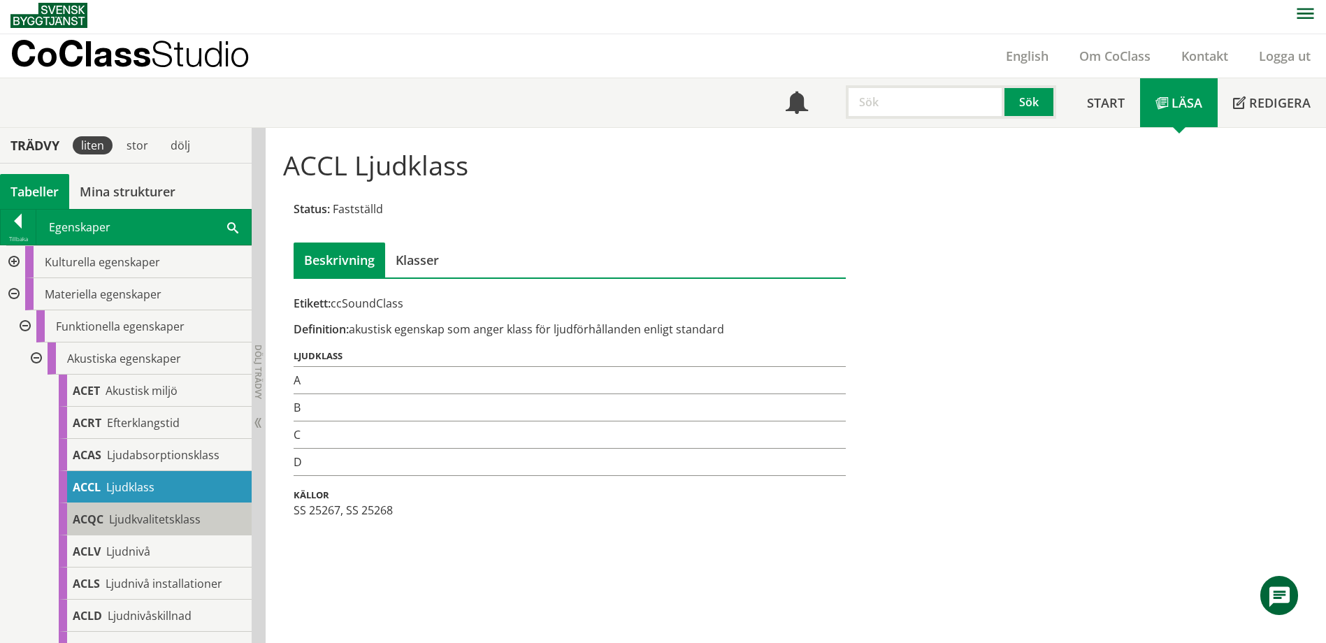
click at [157, 508] on div "ACQC Ljudkvalitetsklass" at bounding box center [155, 519] width 193 height 32
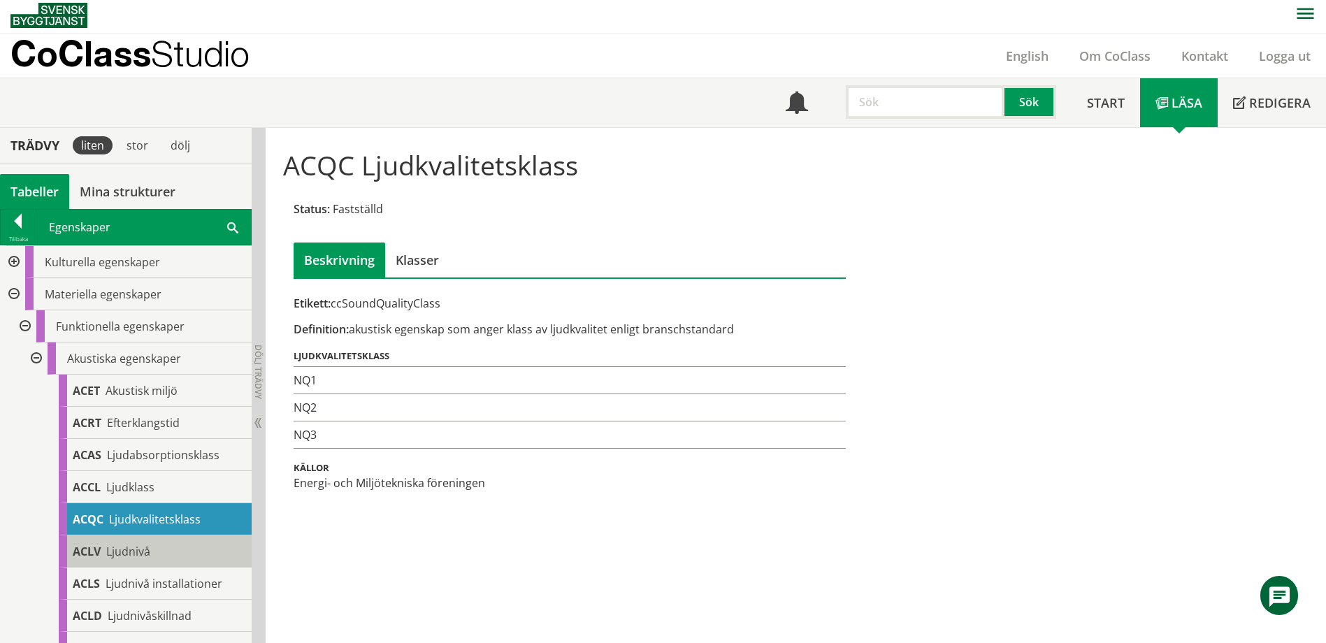
click at [154, 540] on div "ACLV Ljudnivå" at bounding box center [155, 551] width 193 height 32
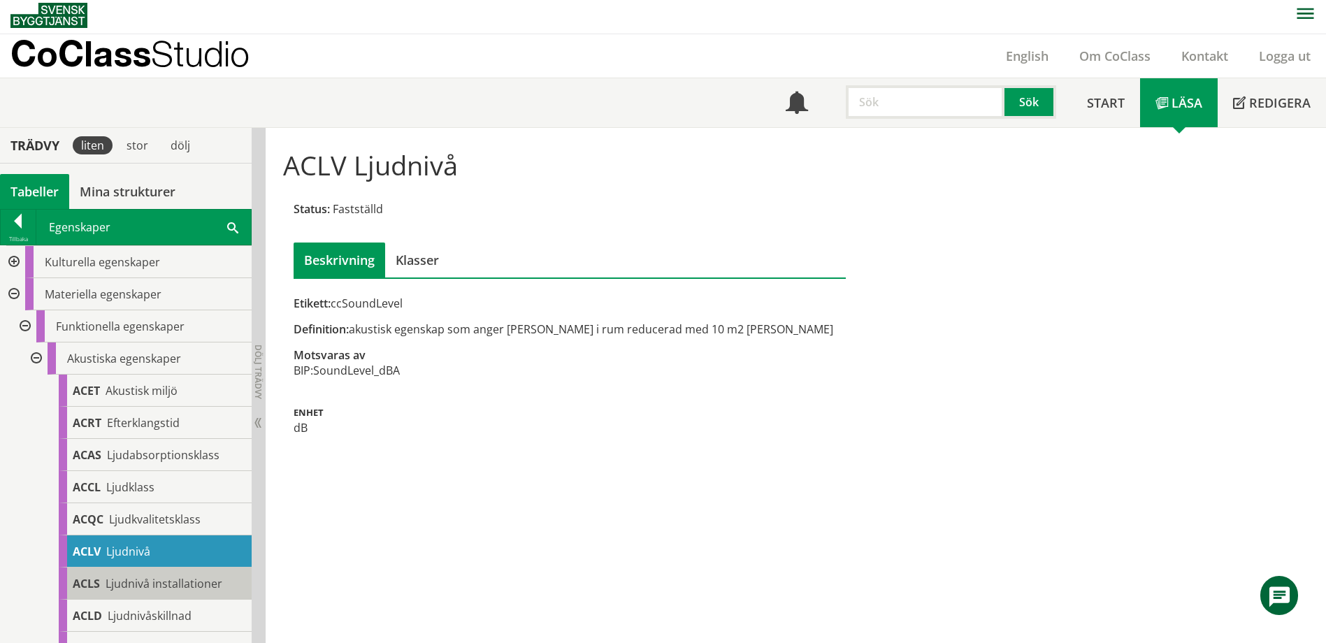
click at [154, 576] on span "Ljudnivå installationer" at bounding box center [164, 583] width 117 height 15
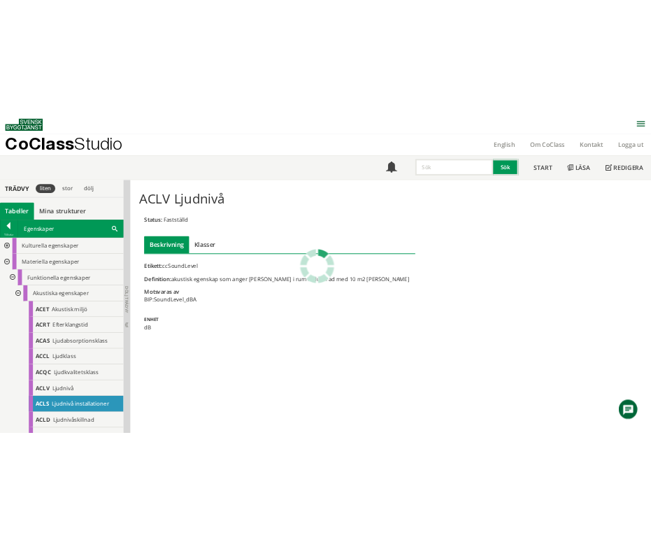
scroll to position [70, 0]
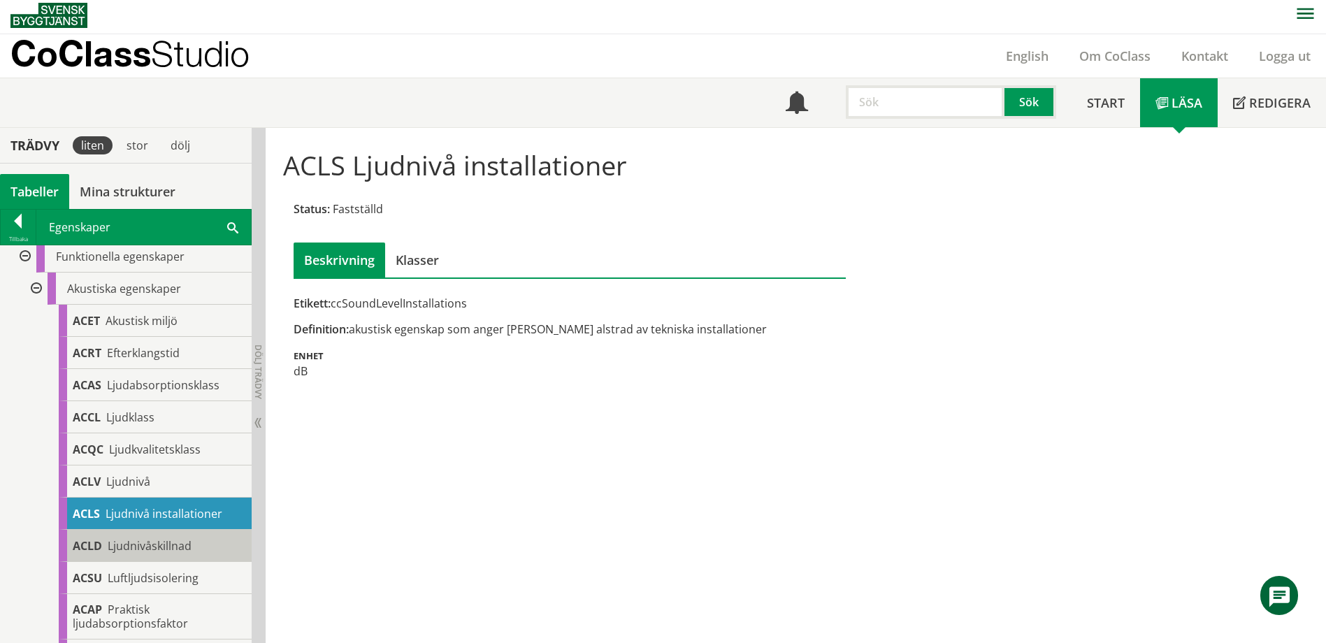
click at [148, 535] on div "ACLD Ljudnivåskillnad" at bounding box center [155, 546] width 193 height 32
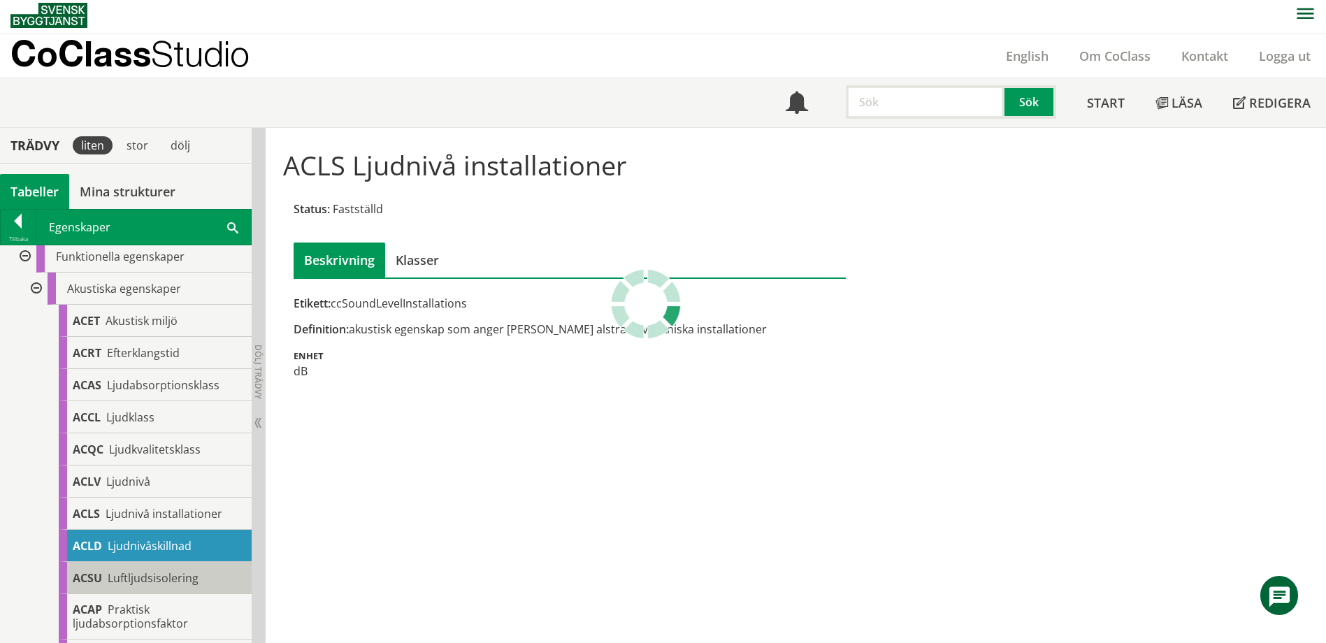
click at [139, 578] on span "Luftljudsisolering" at bounding box center [153, 577] width 91 height 15
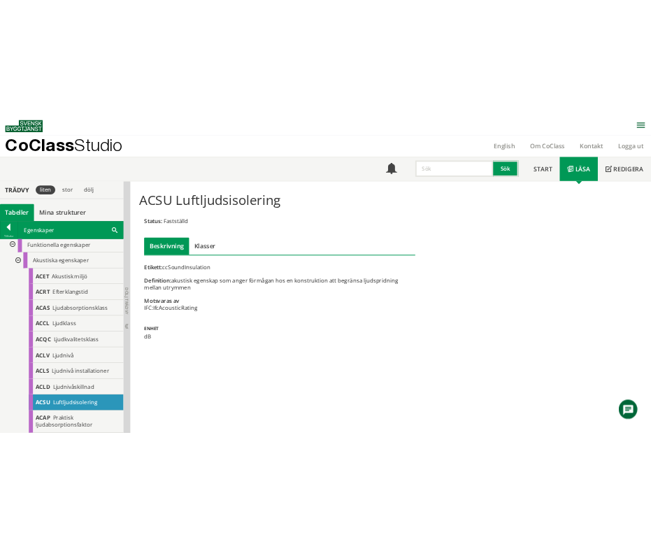
scroll to position [3, 0]
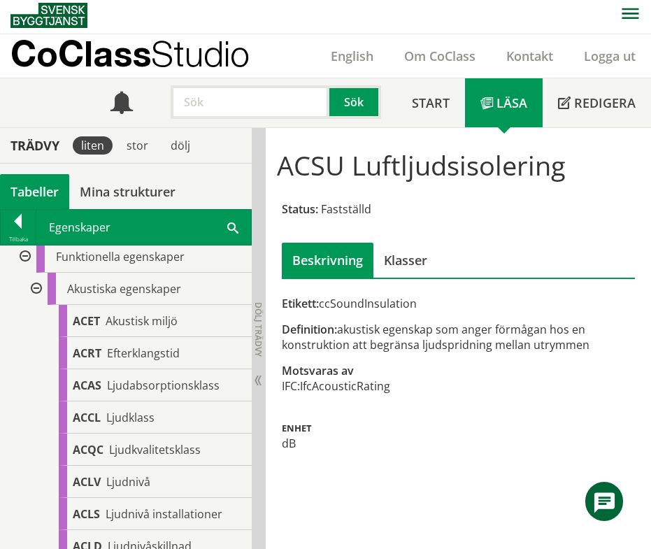
click at [303, 387] on td "IfcAcousticRating" at bounding box center [345, 385] width 90 height 15
drag, startPoint x: 305, startPoint y: 385, endPoint x: 384, endPoint y: 386, distance: 79.7
click at [379, 386] on td "IfcAcousticRating" at bounding box center [345, 385] width 90 height 15
click at [376, 303] on div "Etikett: ccSoundInsulation" at bounding box center [458, 303] width 353 height 15
drag, startPoint x: 332, startPoint y: 302, endPoint x: 381, endPoint y: 302, distance: 48.9
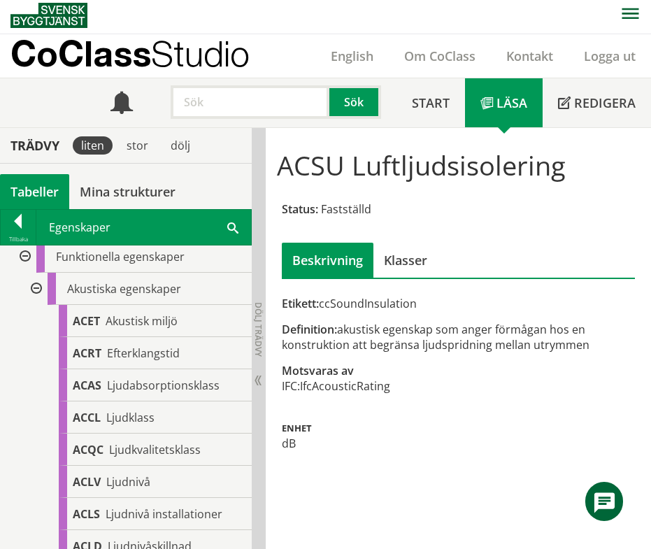
click at [381, 302] on div "Etikett: ccSoundInsulation" at bounding box center [458, 303] width 353 height 15
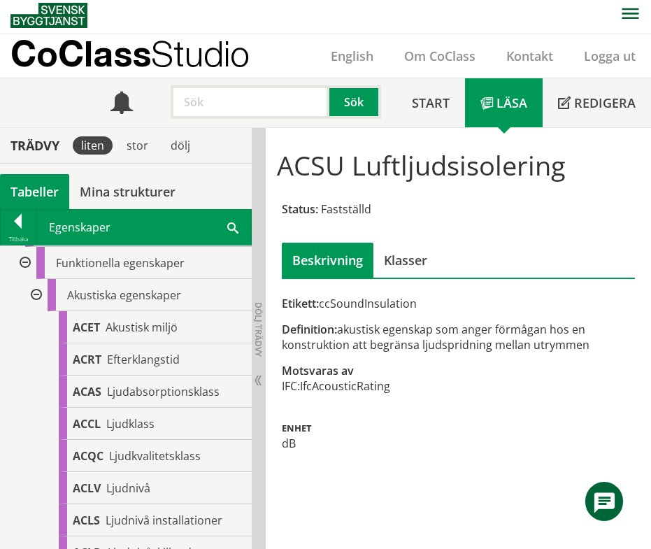
scroll to position [0, 0]
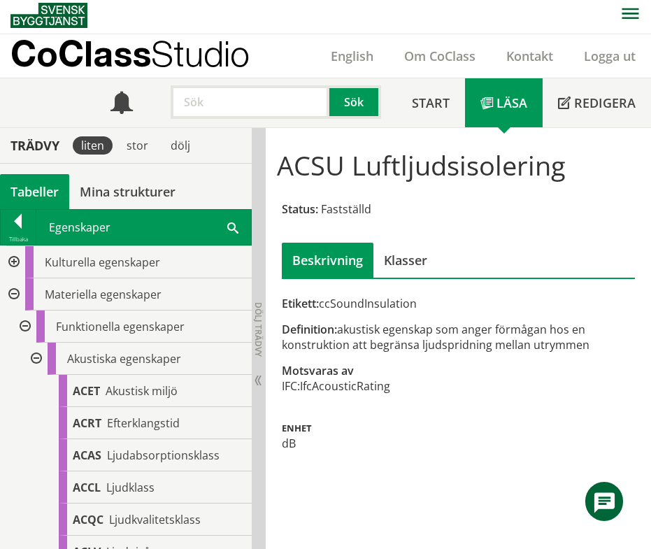
click at [36, 356] on div at bounding box center [34, 359] width 25 height 32
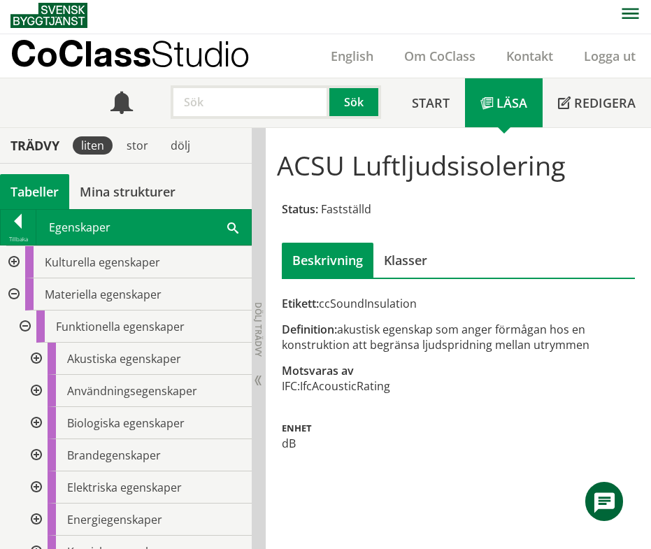
click at [25, 325] on div at bounding box center [23, 326] width 25 height 32
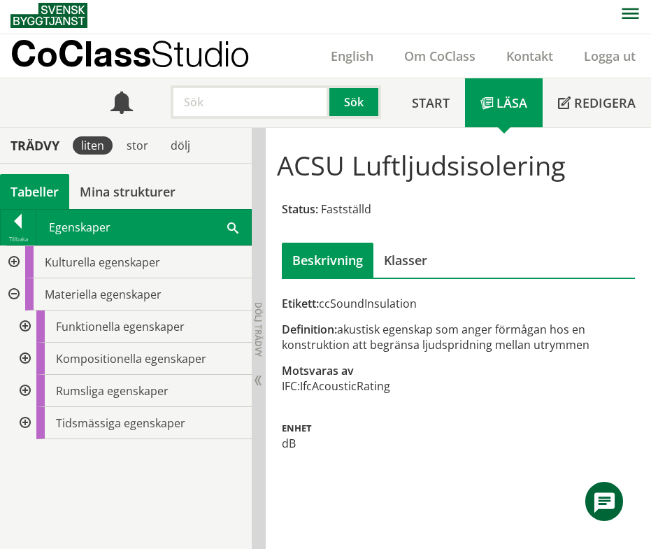
click at [25, 325] on div at bounding box center [23, 326] width 25 height 32
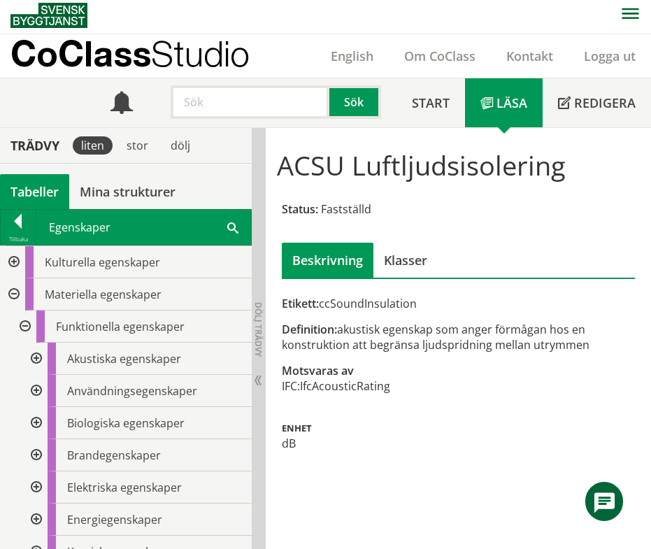
click at [38, 393] on div at bounding box center [34, 391] width 25 height 32
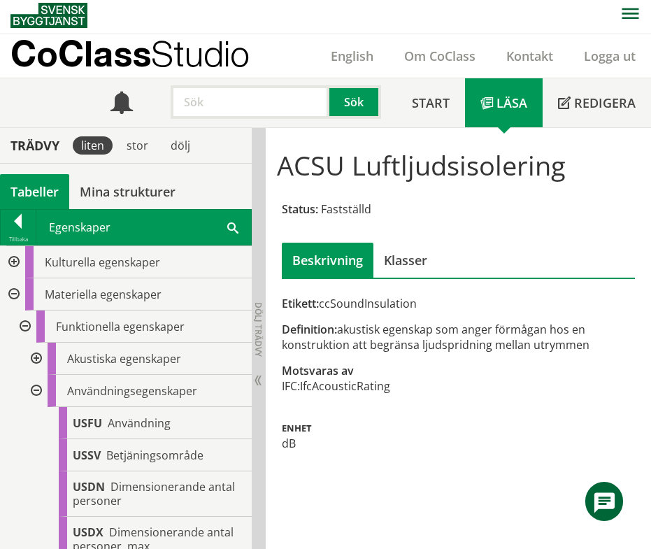
click at [36, 387] on div at bounding box center [34, 391] width 25 height 32
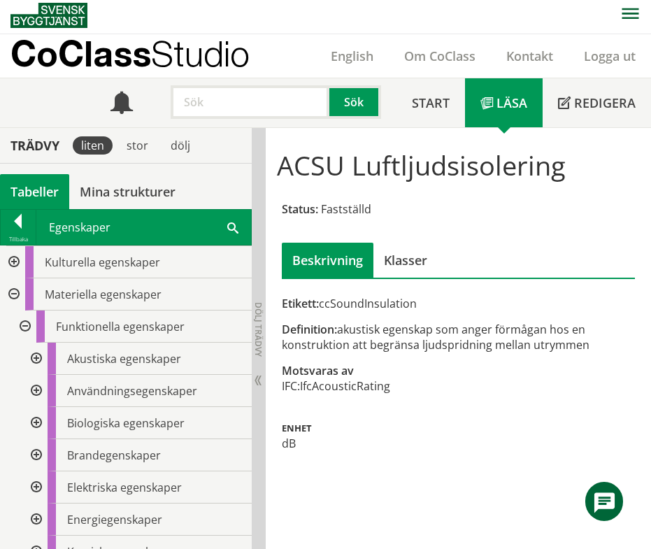
click at [37, 422] on div at bounding box center [34, 423] width 25 height 32
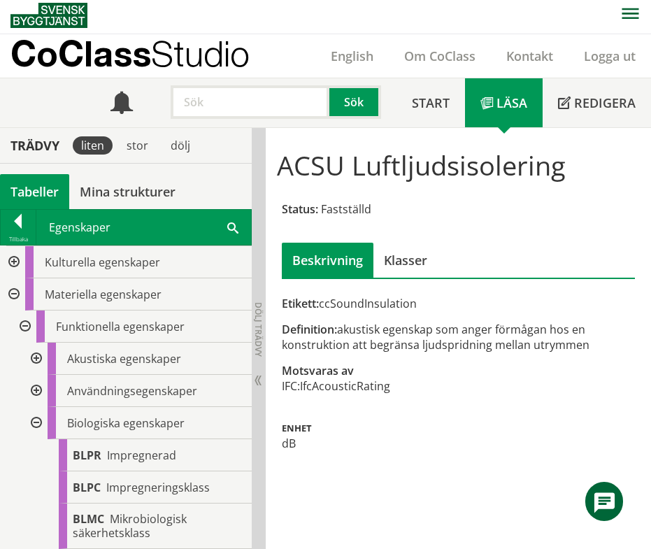
scroll to position [70, 0]
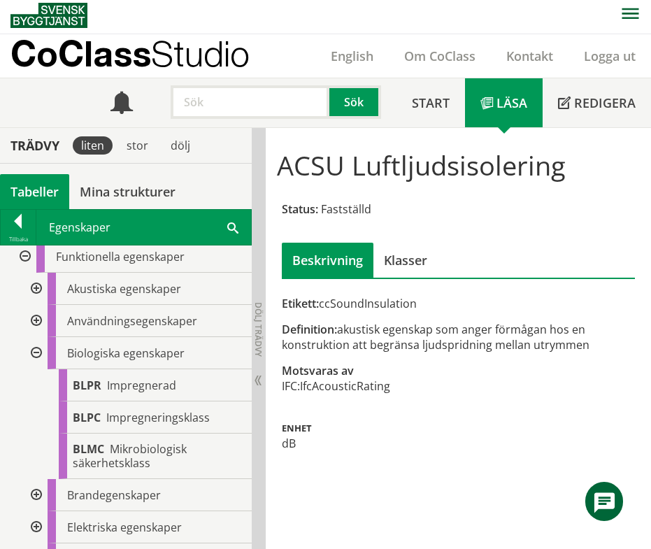
click at [35, 496] on div at bounding box center [34, 495] width 25 height 32
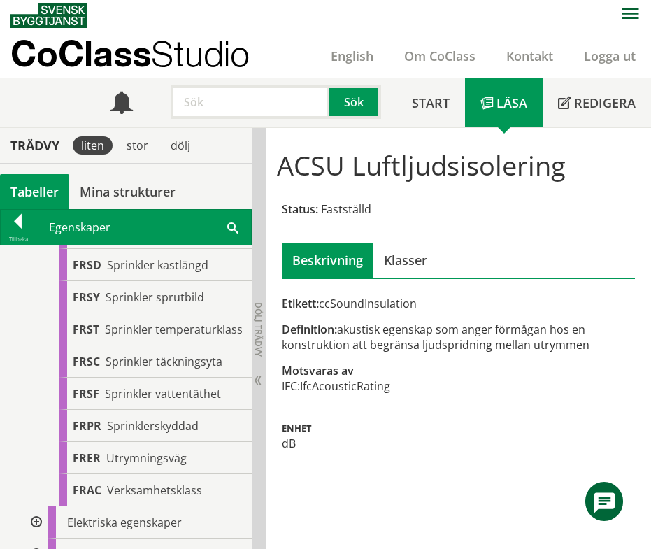
scroll to position [769, 0]
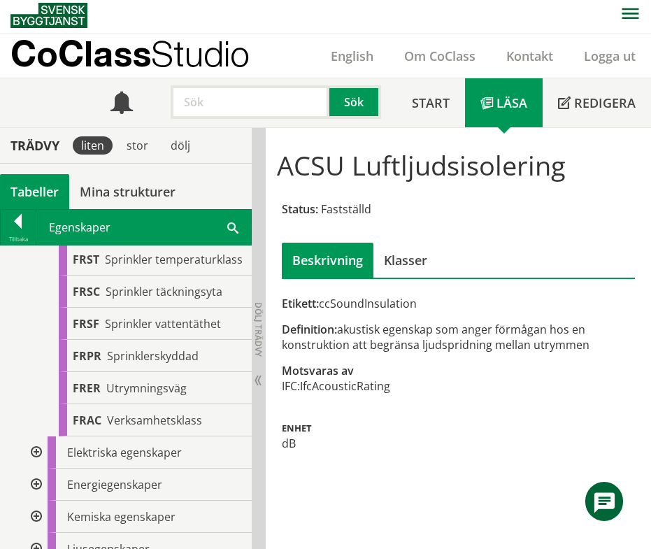
click at [34, 468] on div at bounding box center [34, 452] width 25 height 32
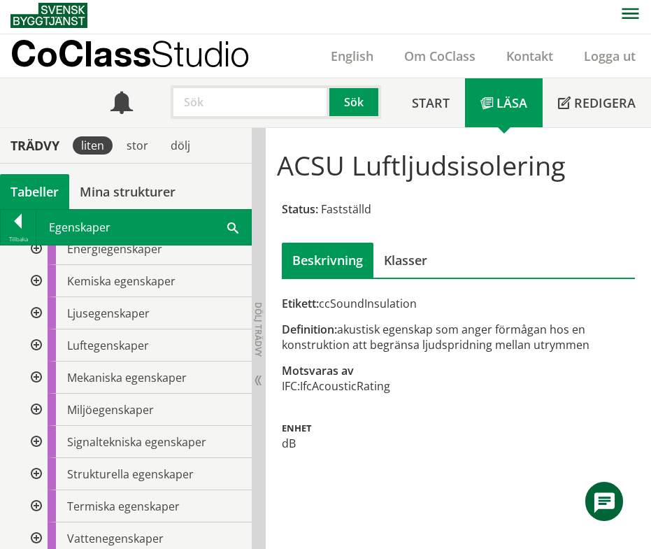
scroll to position [2656, 0]
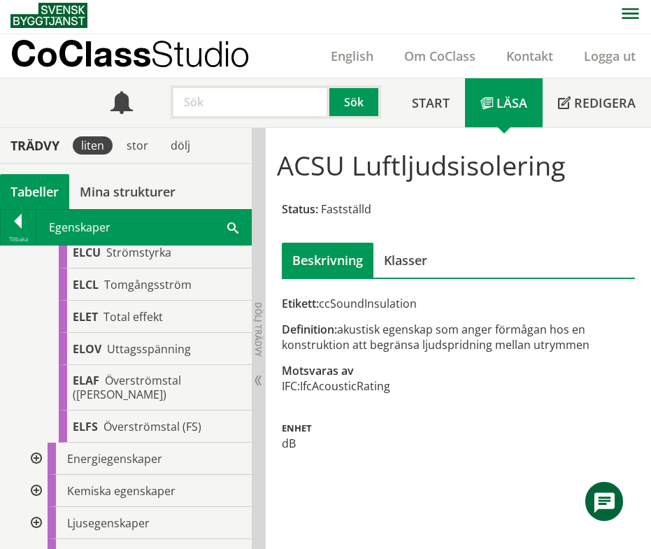
click at [36, 473] on div at bounding box center [34, 458] width 25 height 32
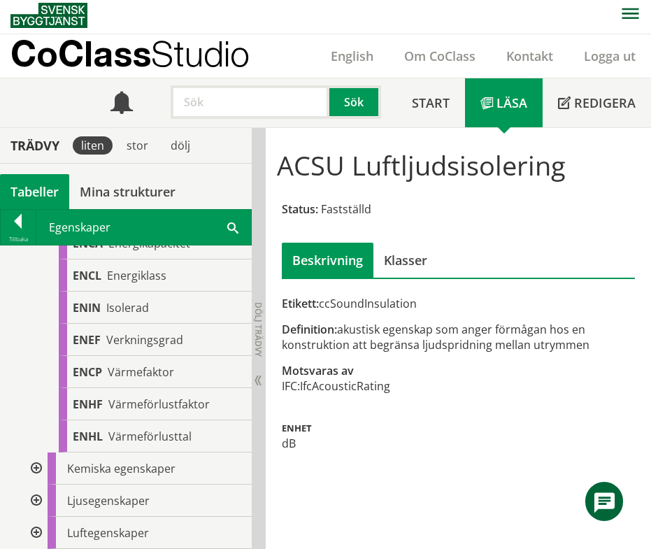
scroll to position [3006, 0]
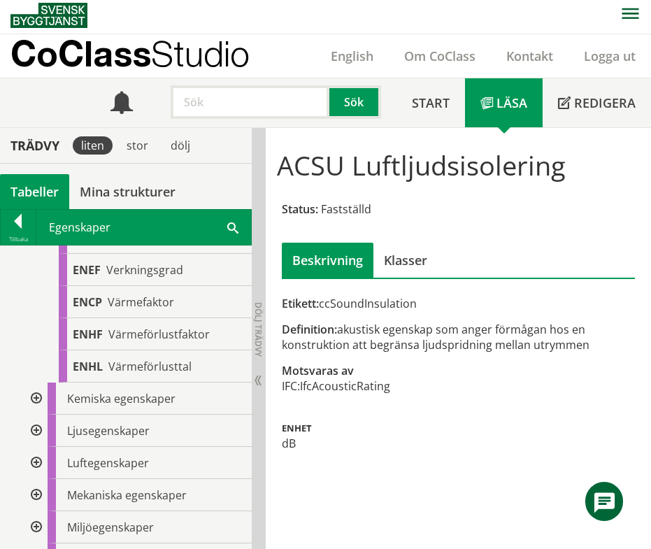
click at [36, 405] on div at bounding box center [34, 398] width 25 height 32
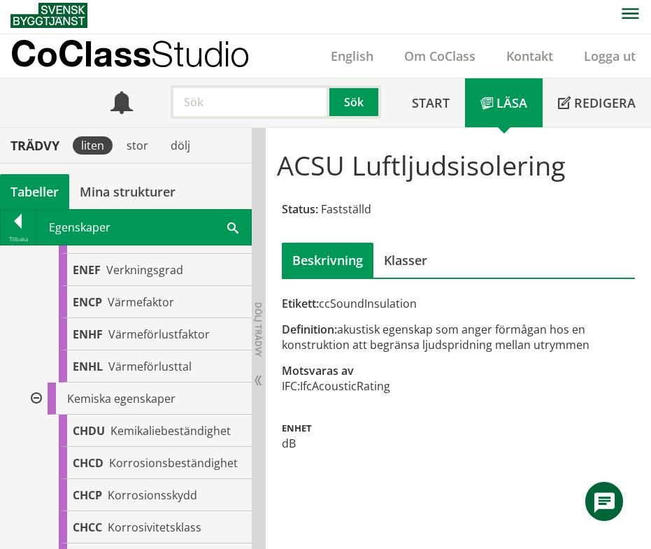
click at [121, 438] on span "Kemikaliebeständighet" at bounding box center [170, 430] width 120 height 15
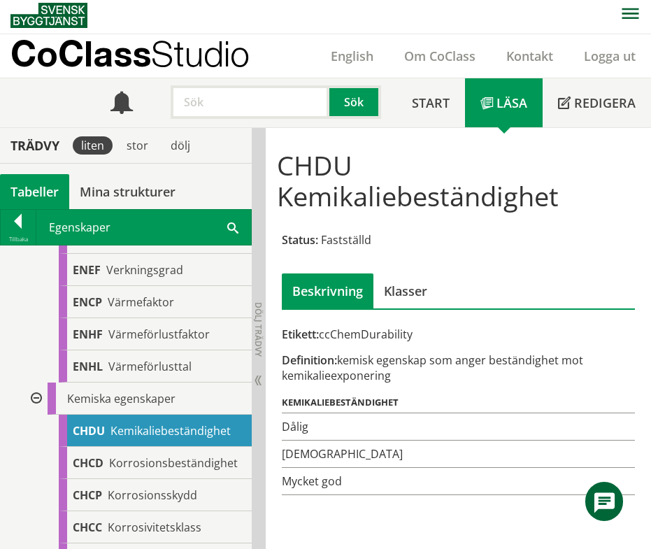
click at [91, 470] on span "CHCD" at bounding box center [88, 462] width 31 height 15
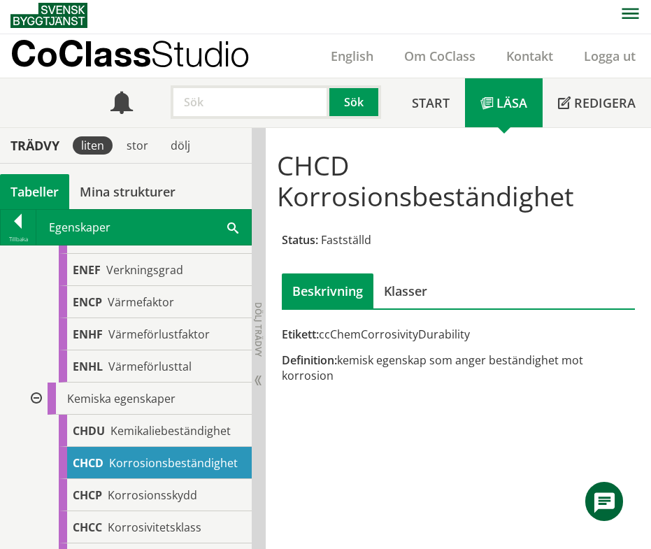
click at [136, 503] on span "Korrosionsskydd" at bounding box center [152, 494] width 89 height 15
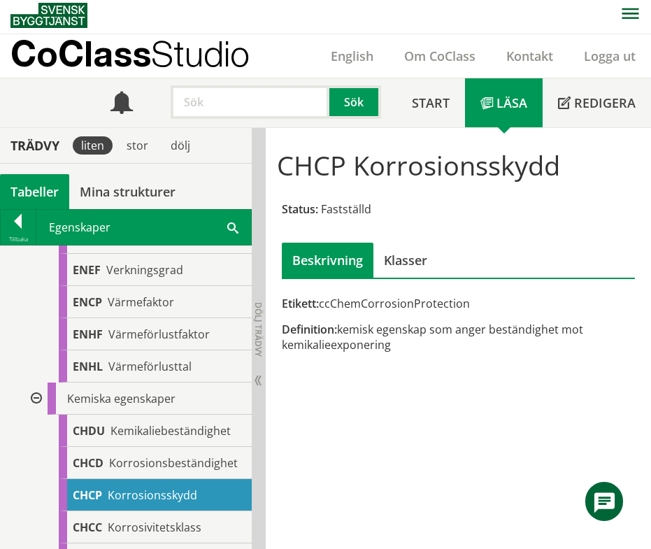
scroll to position [3076, 0]
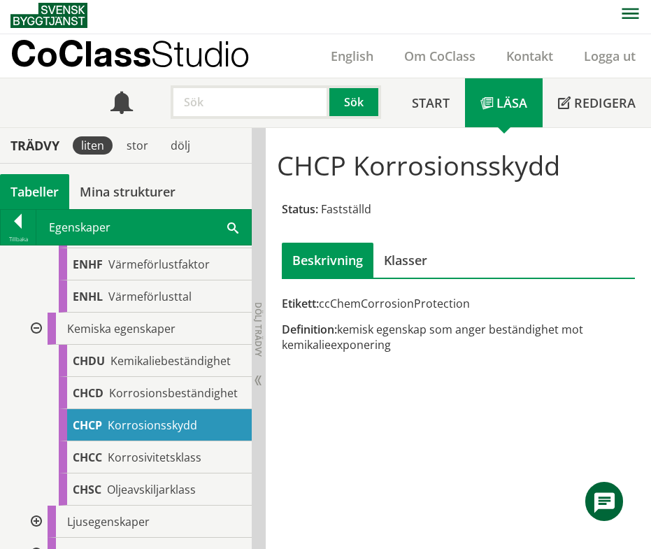
click at [98, 465] on span "CHCC" at bounding box center [87, 456] width 29 height 15
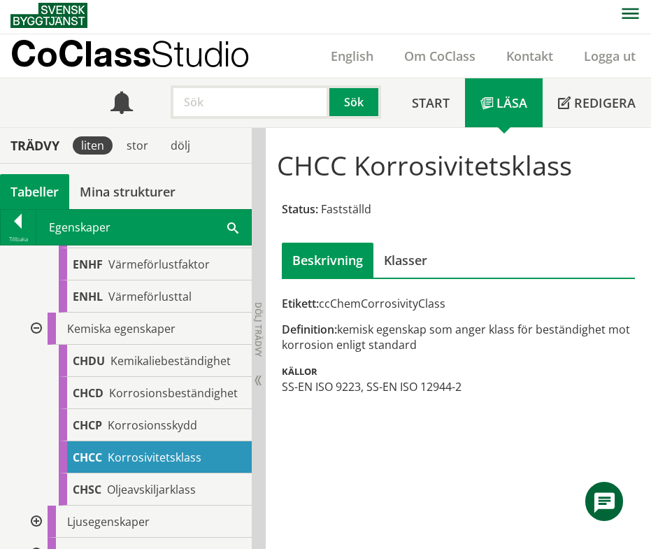
click at [94, 497] on span "CHSC" at bounding box center [87, 489] width 29 height 15
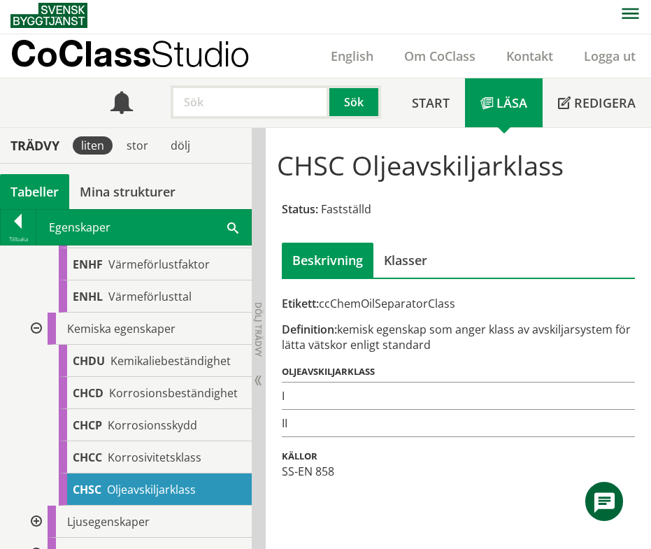
scroll to position [3215, 0]
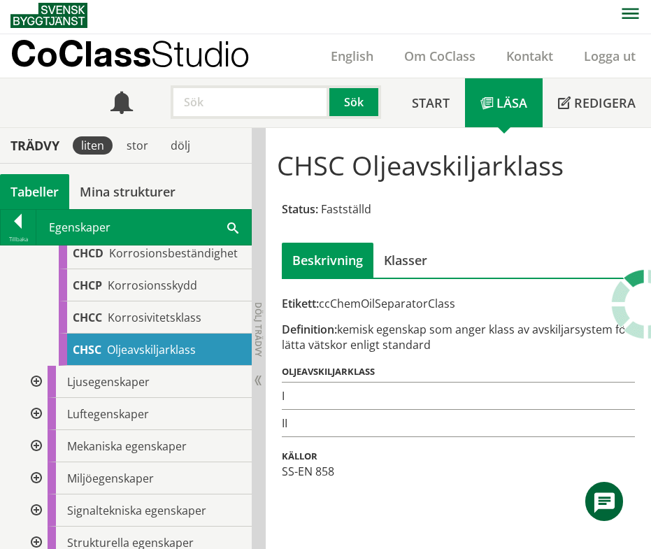
click at [41, 389] on div at bounding box center [34, 382] width 25 height 32
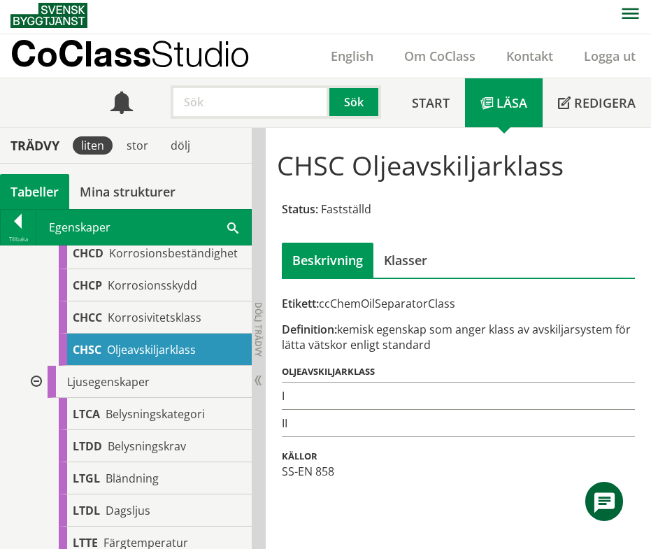
click at [145, 421] on span "Belysningskategori" at bounding box center [155, 413] width 99 height 15
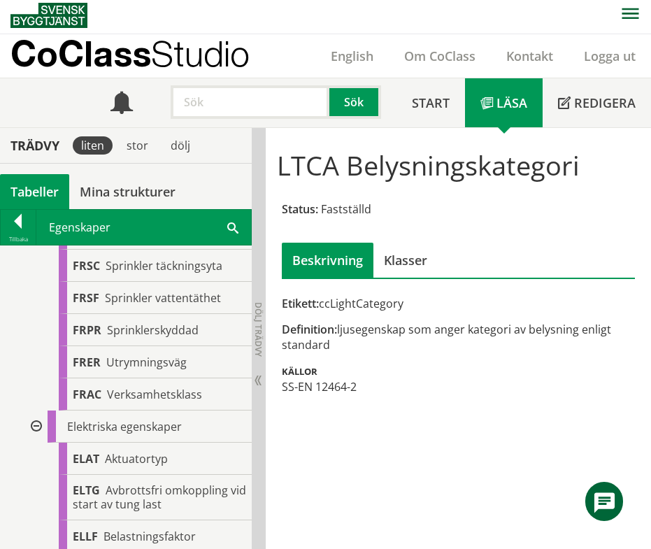
scroll to position [305, 0]
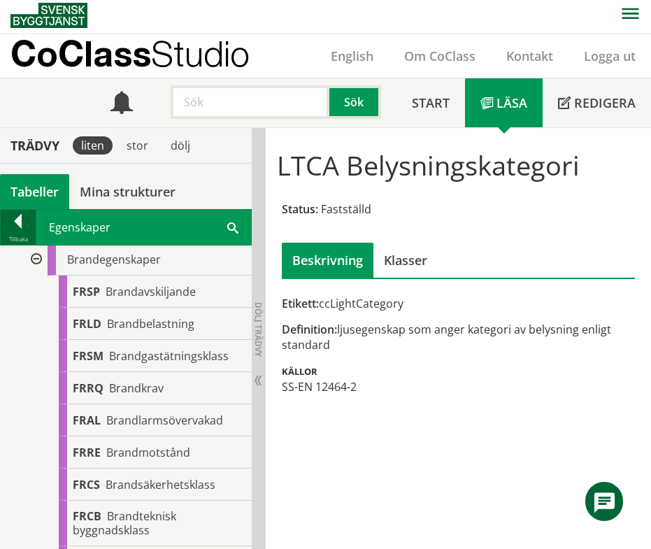
click at [13, 226] on div at bounding box center [18, 224] width 35 height 20
